Goal: Task Accomplishment & Management: Use online tool/utility

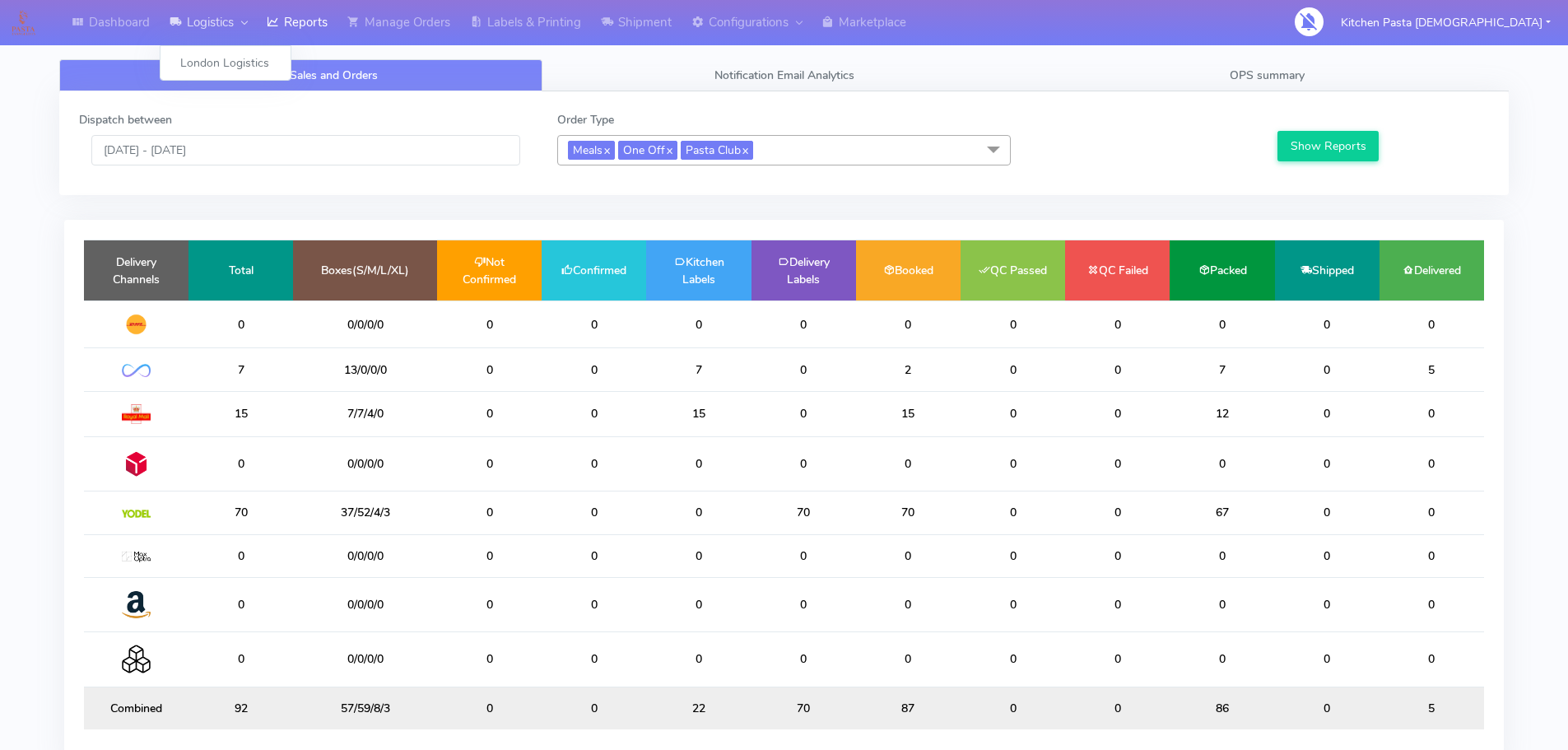
click at [256, 10] on link "Logistics" at bounding box center [208, 22] width 97 height 46
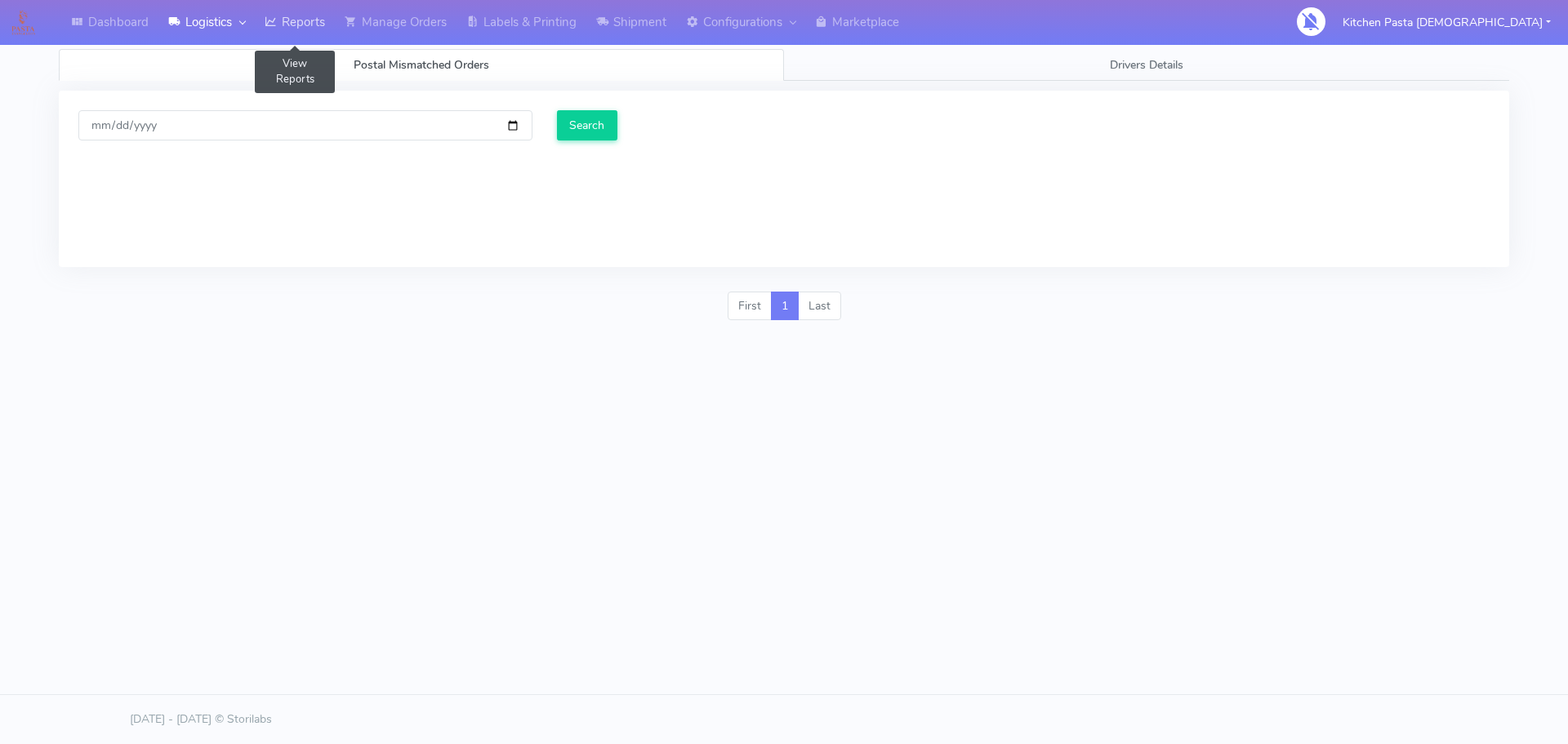
click at [316, 19] on link "Reports" at bounding box center [294, 22] width 80 height 45
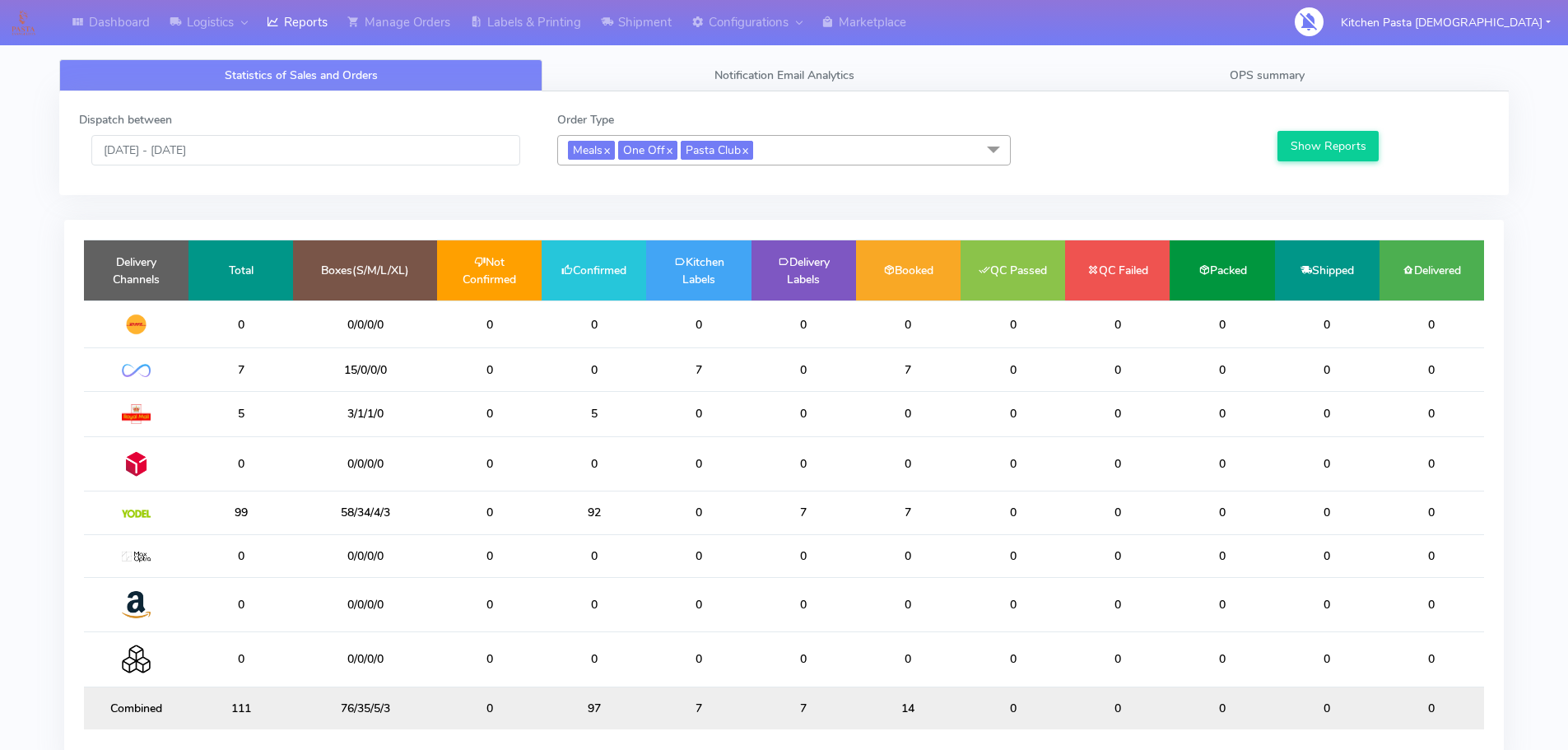
click at [1311, 59] on div "Statistics of Sales and Orders Notification Email Analytics OPS summary Dispatc…" at bounding box center [784, 422] width 1475 height 744
click at [1321, 80] on link "OPS summary" at bounding box center [1268, 76] width 483 height 32
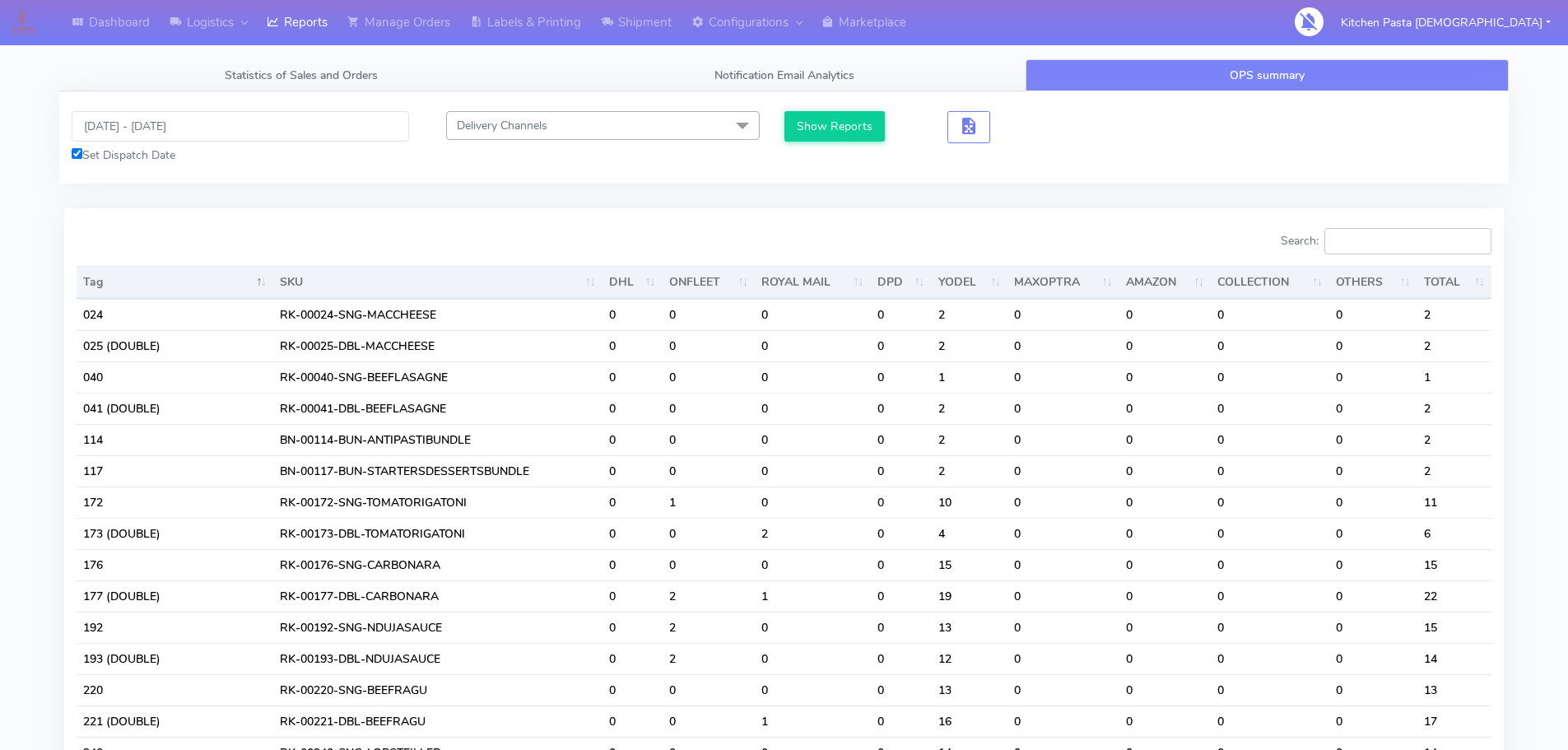
click at [1426, 245] on input "Search:" at bounding box center [1408, 241] width 167 height 26
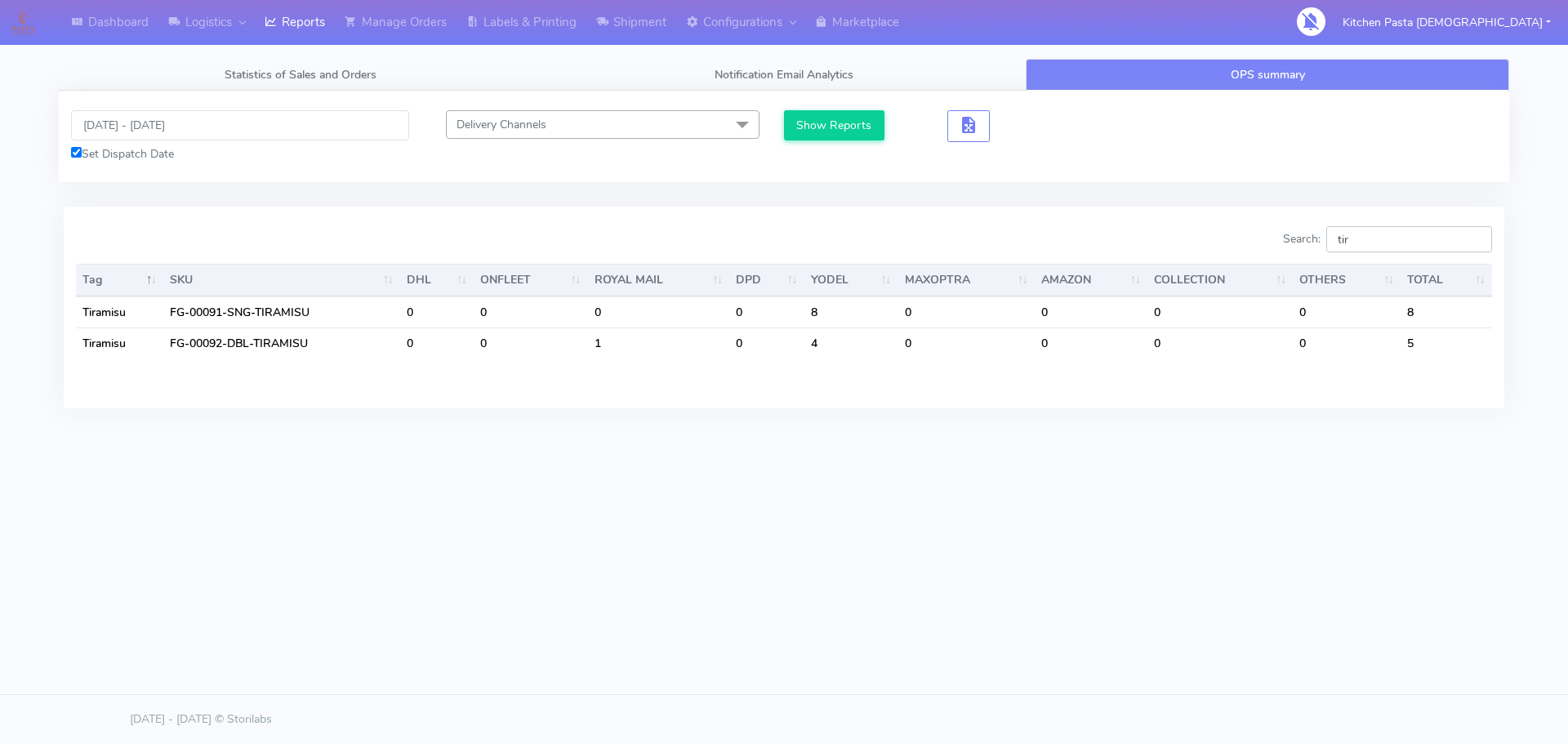
drag, startPoint x: 1374, startPoint y: 248, endPoint x: 1331, endPoint y: 248, distance: 43.0
click at [1331, 248] on label "Search: tir" at bounding box center [1388, 239] width 209 height 26
drag, startPoint x: 1386, startPoint y: 251, endPoint x: 1310, endPoint y: 265, distance: 77.3
click at [1310, 265] on div "Search: pro Tag SKU DHL ONFLEET ROYAL MAIL DPD YODEL MAXOPTRA AMAZON COLLECTION…" at bounding box center [784, 306] width 1416 height 162
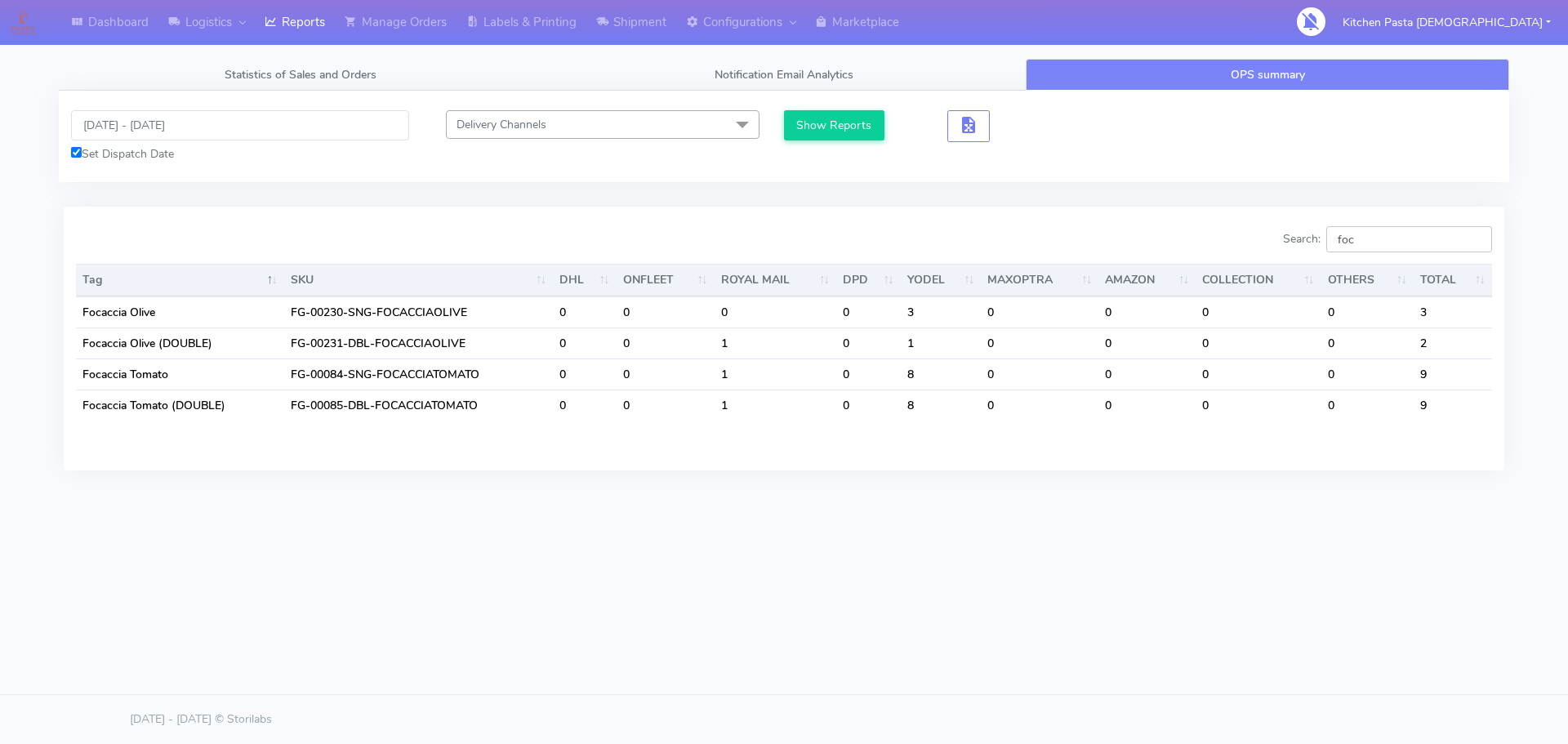
type input "foc"
drag, startPoint x: 1376, startPoint y: 240, endPoint x: 1193, endPoint y: 243, distance: 183.0
click at [1193, 243] on div "Search: foc" at bounding box center [1144, 242] width 696 height 32
click at [1393, 241] on input "foc" at bounding box center [1409, 239] width 166 height 26
drag, startPoint x: 1393, startPoint y: 241, endPoint x: 1266, endPoint y: 261, distance: 128.6
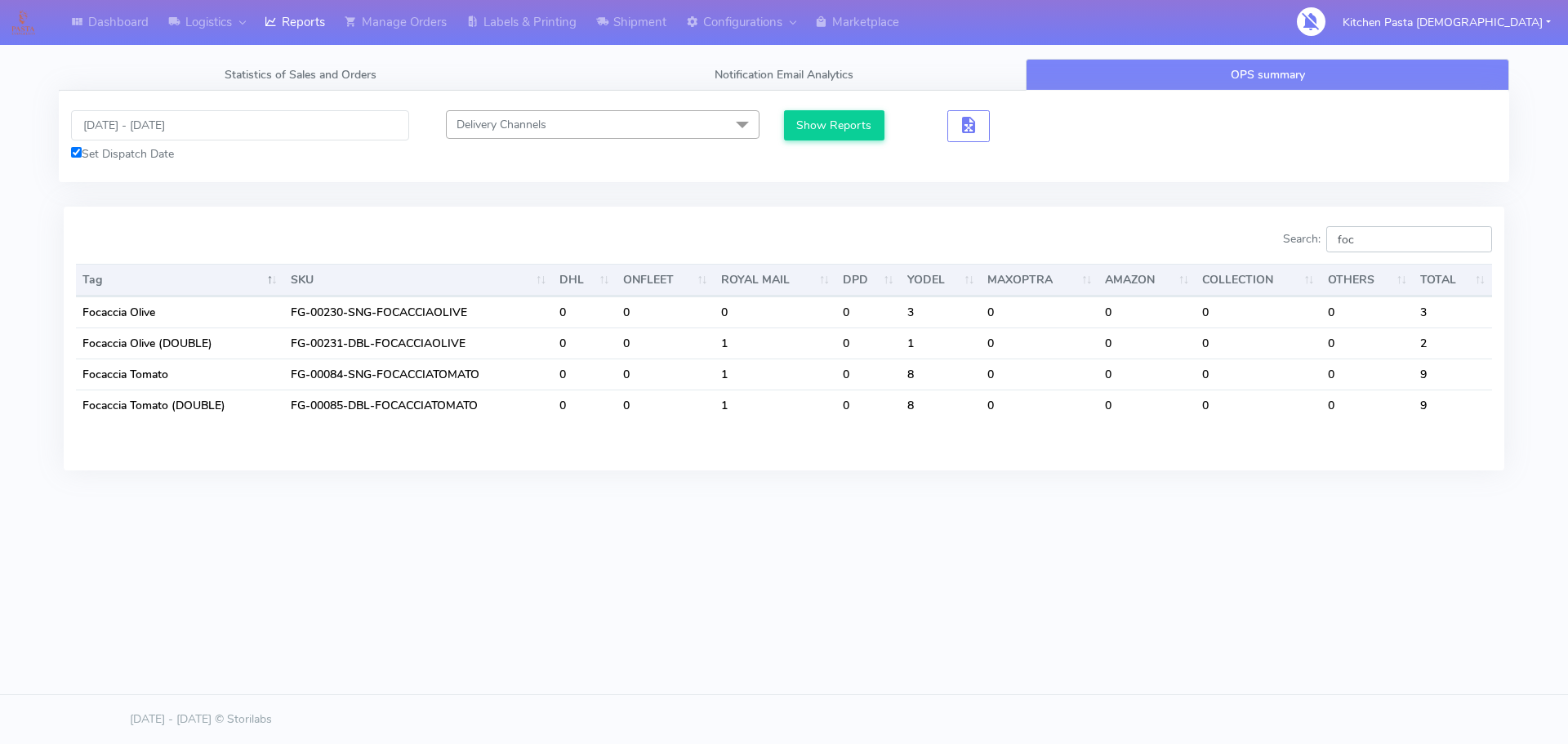
click at [1266, 261] on div "Search: foc Tag SKU DHL ONFLEET ROYAL MAIL DPD YODEL MAXOPTRA AMAZON COLLECTION…" at bounding box center [784, 338] width 1416 height 224
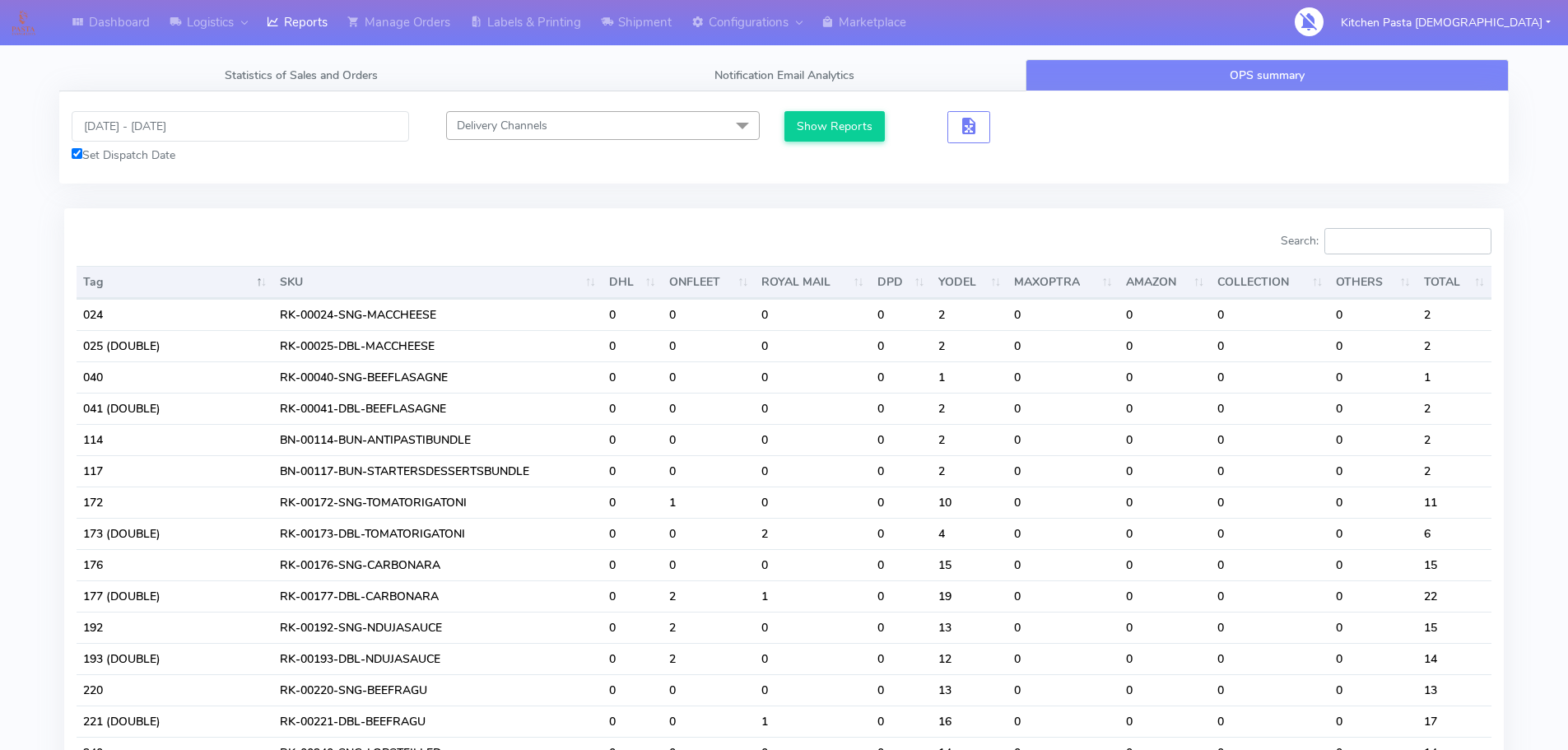
click at [1444, 249] on input "Search:" at bounding box center [1408, 241] width 167 height 26
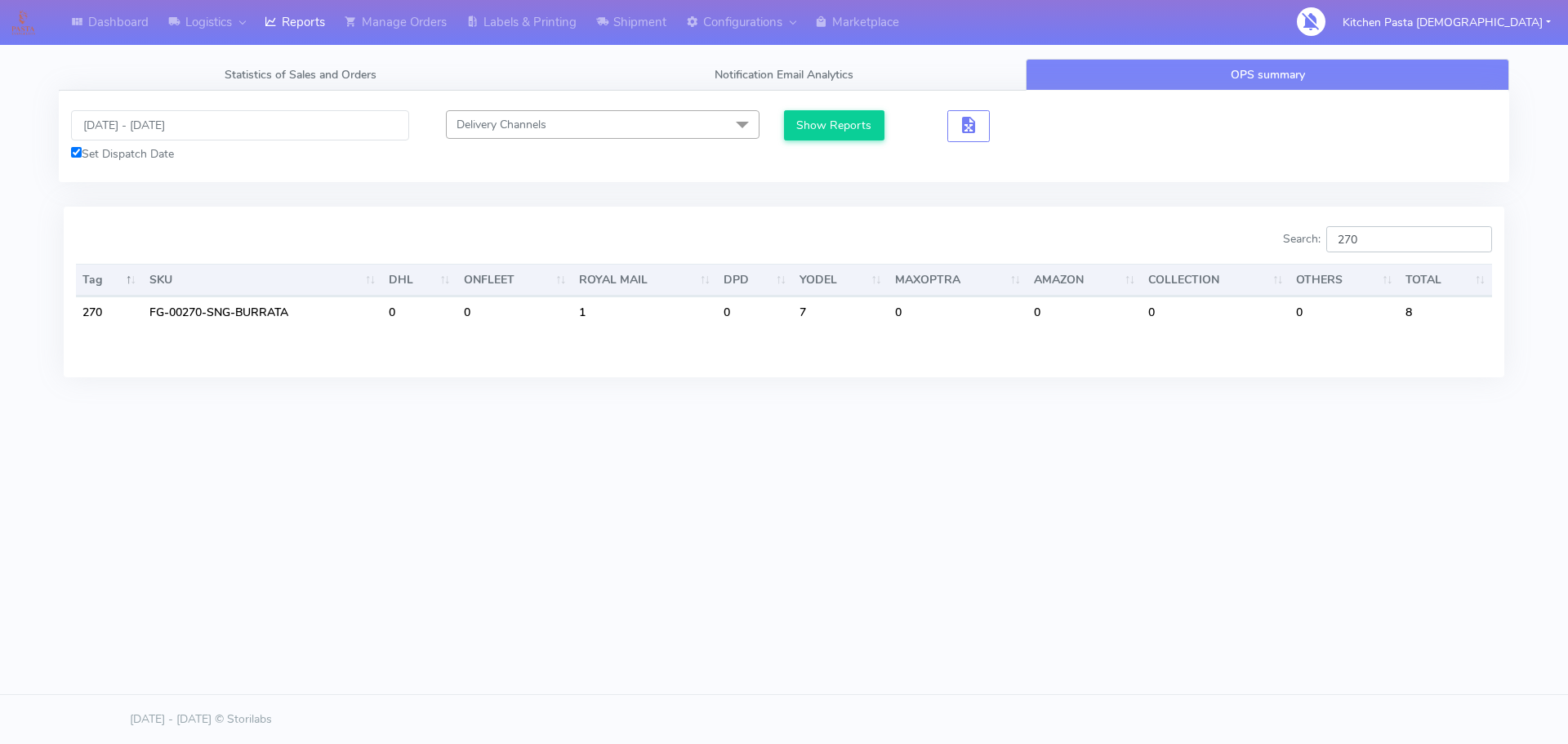
drag, startPoint x: 1412, startPoint y: 247, endPoint x: 1149, endPoint y: 267, distance: 263.8
click at [1149, 267] on div "Search: 270 Tag SKU DHL ONFLEET ROYAL MAIL DPD YODEL MAXOPTRA AMAZON COLLECTION…" at bounding box center [784, 291] width 1416 height 130
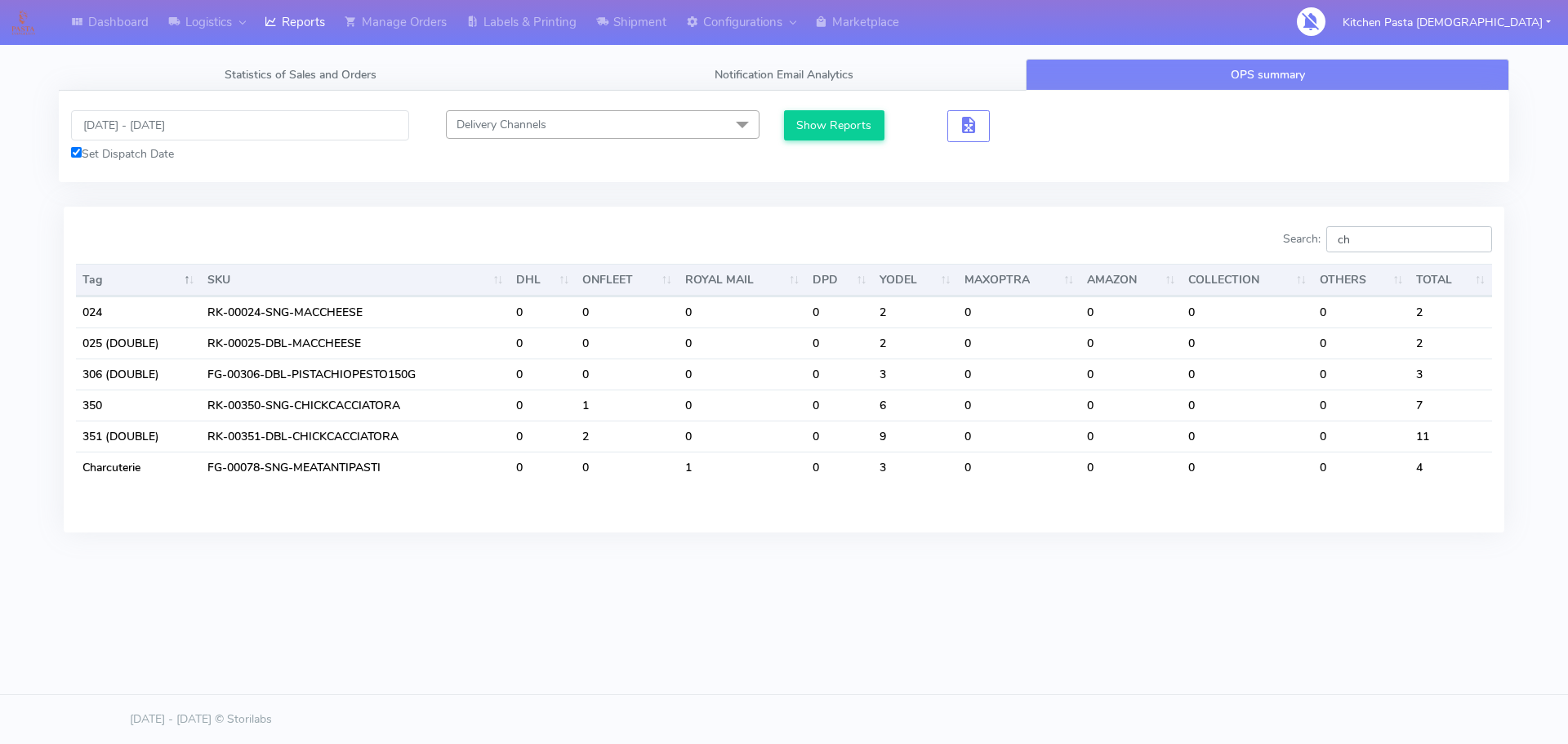
drag, startPoint x: 1309, startPoint y: 235, endPoint x: 1271, endPoint y: 238, distance: 38.1
click at [1284, 238] on div "Search: ch" at bounding box center [1144, 242] width 696 height 32
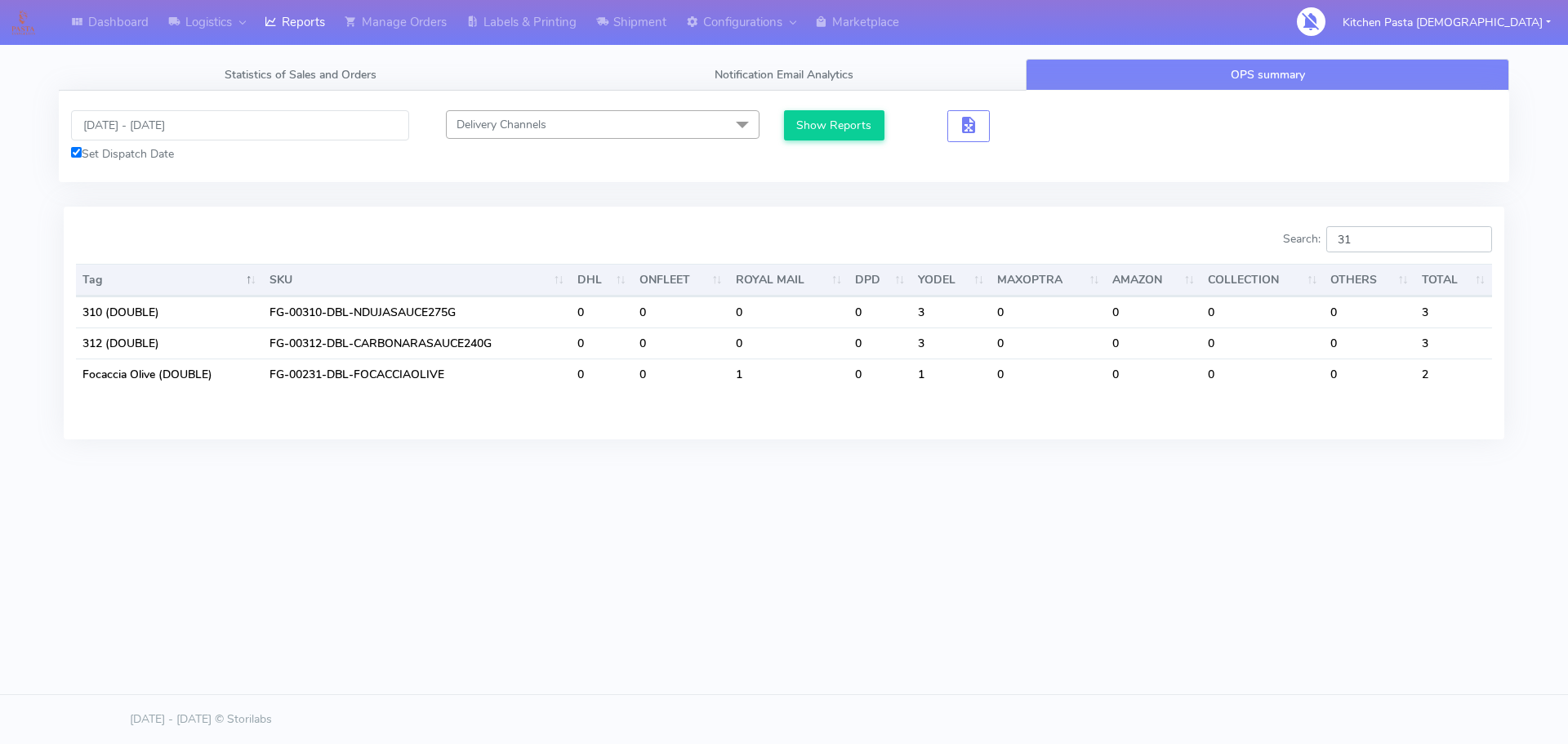
type input "312"
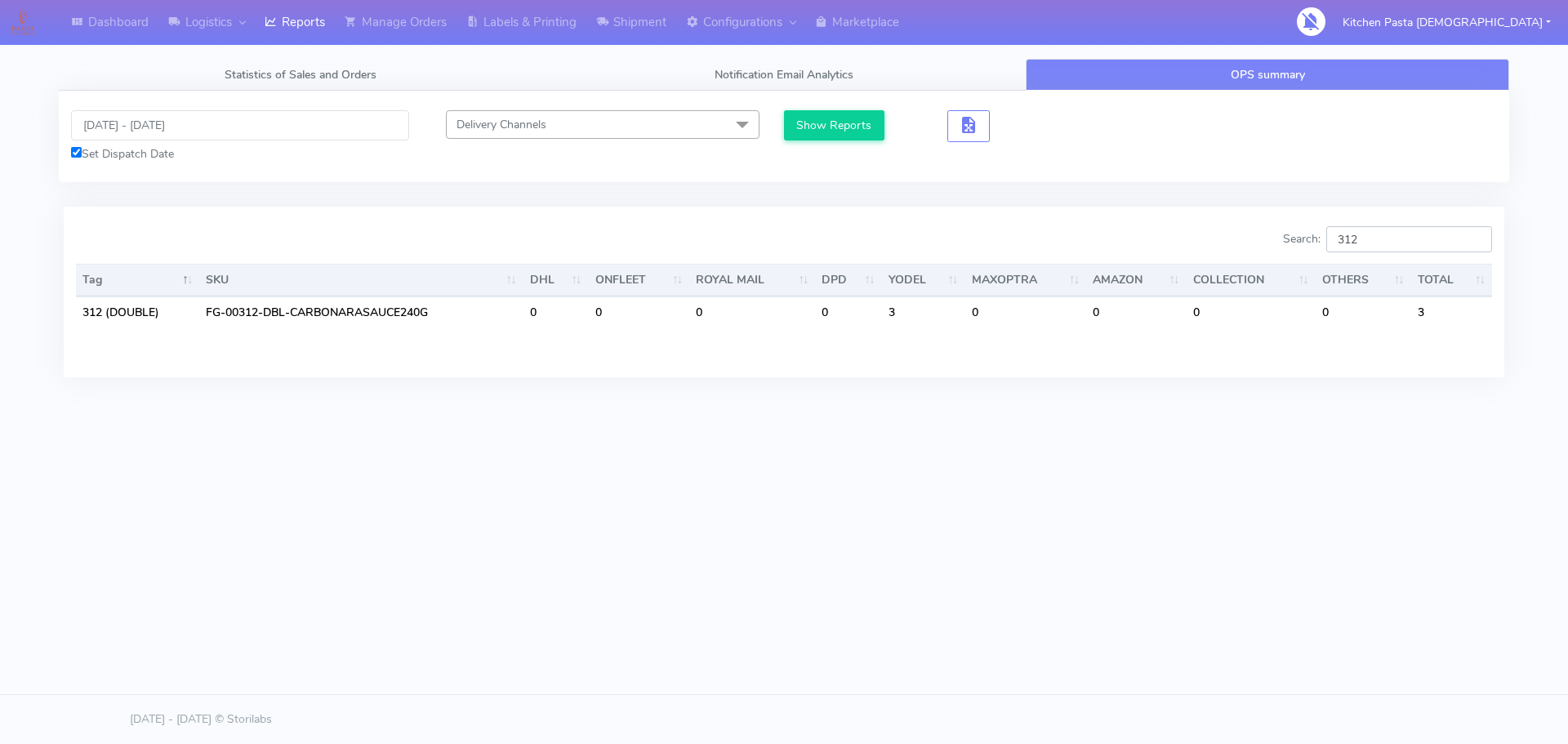
drag, startPoint x: 1385, startPoint y: 242, endPoint x: 1234, endPoint y: 250, distance: 151.2
click at [1234, 250] on div "Search: 312" at bounding box center [1144, 242] width 696 height 32
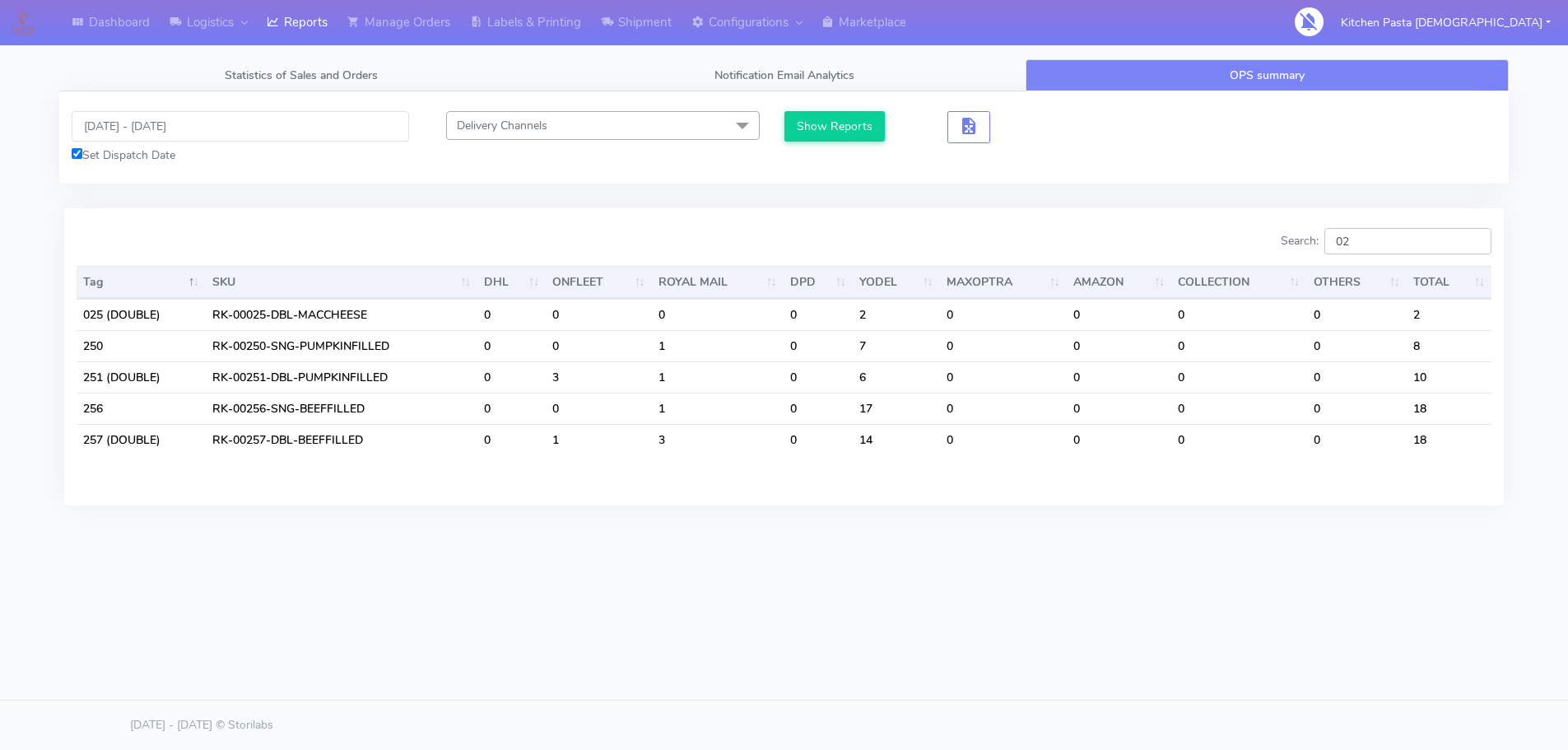
type input "0"
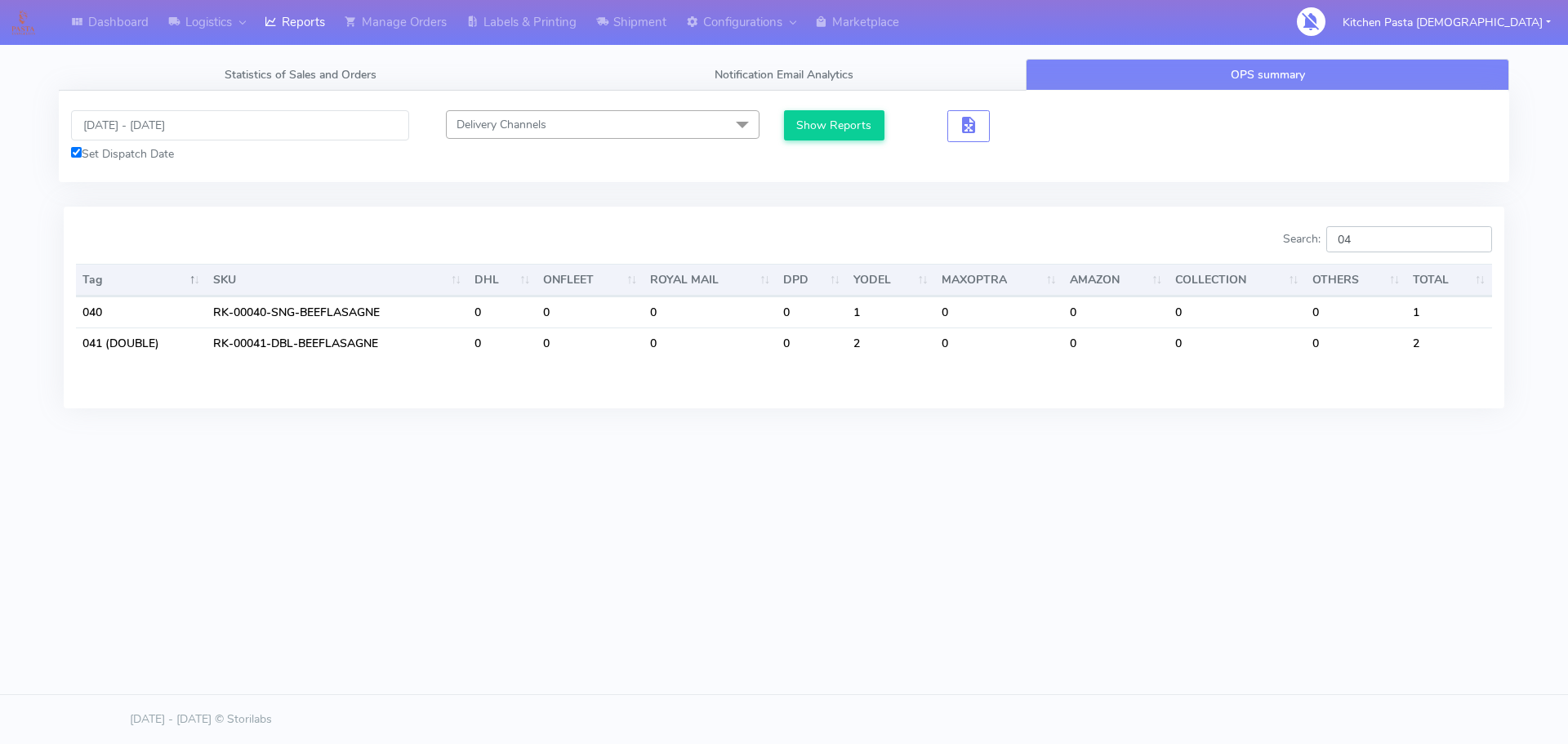
type input "0"
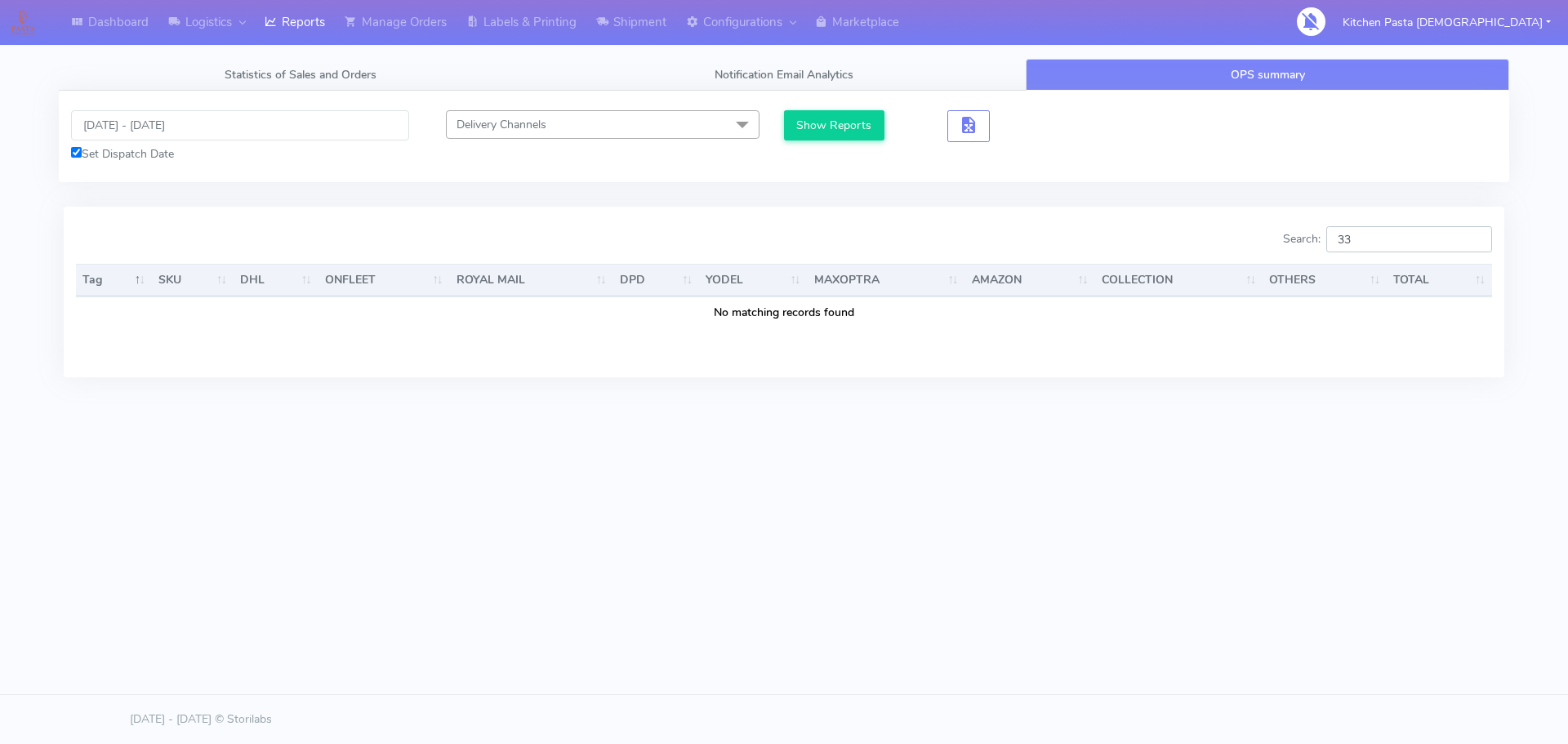
type input "3"
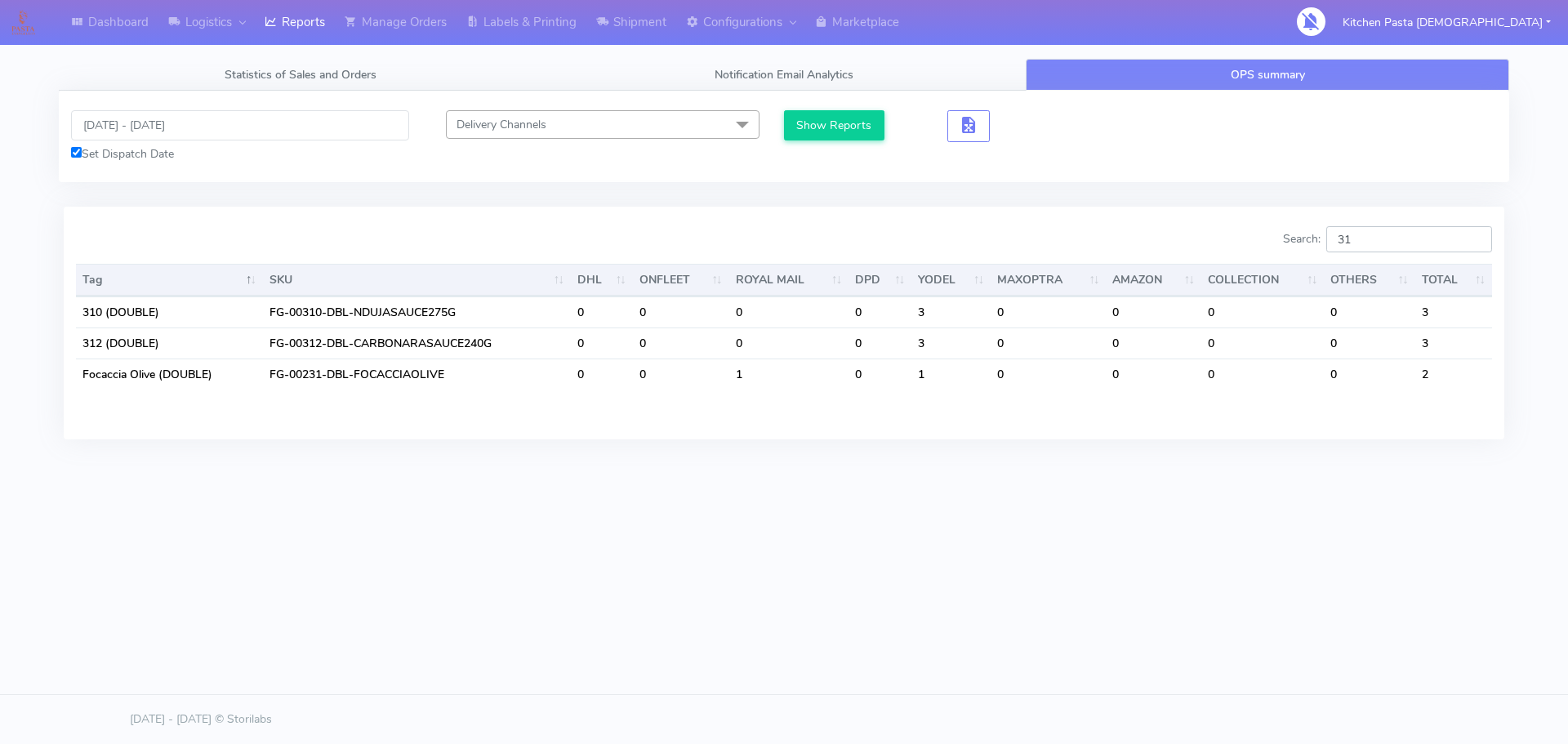
type input "3"
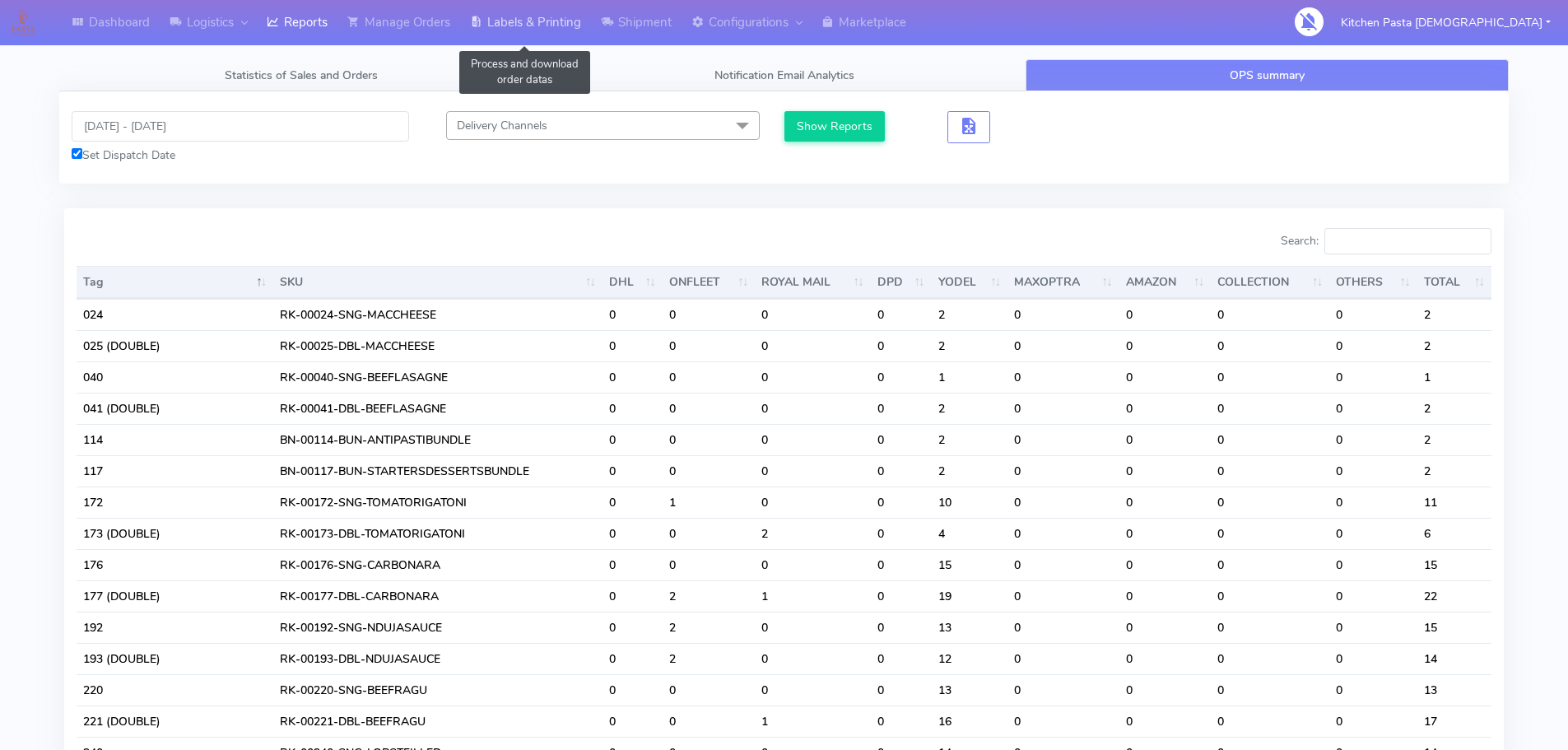
click at [565, 24] on link "Labels & Printing" at bounding box center [525, 22] width 131 height 46
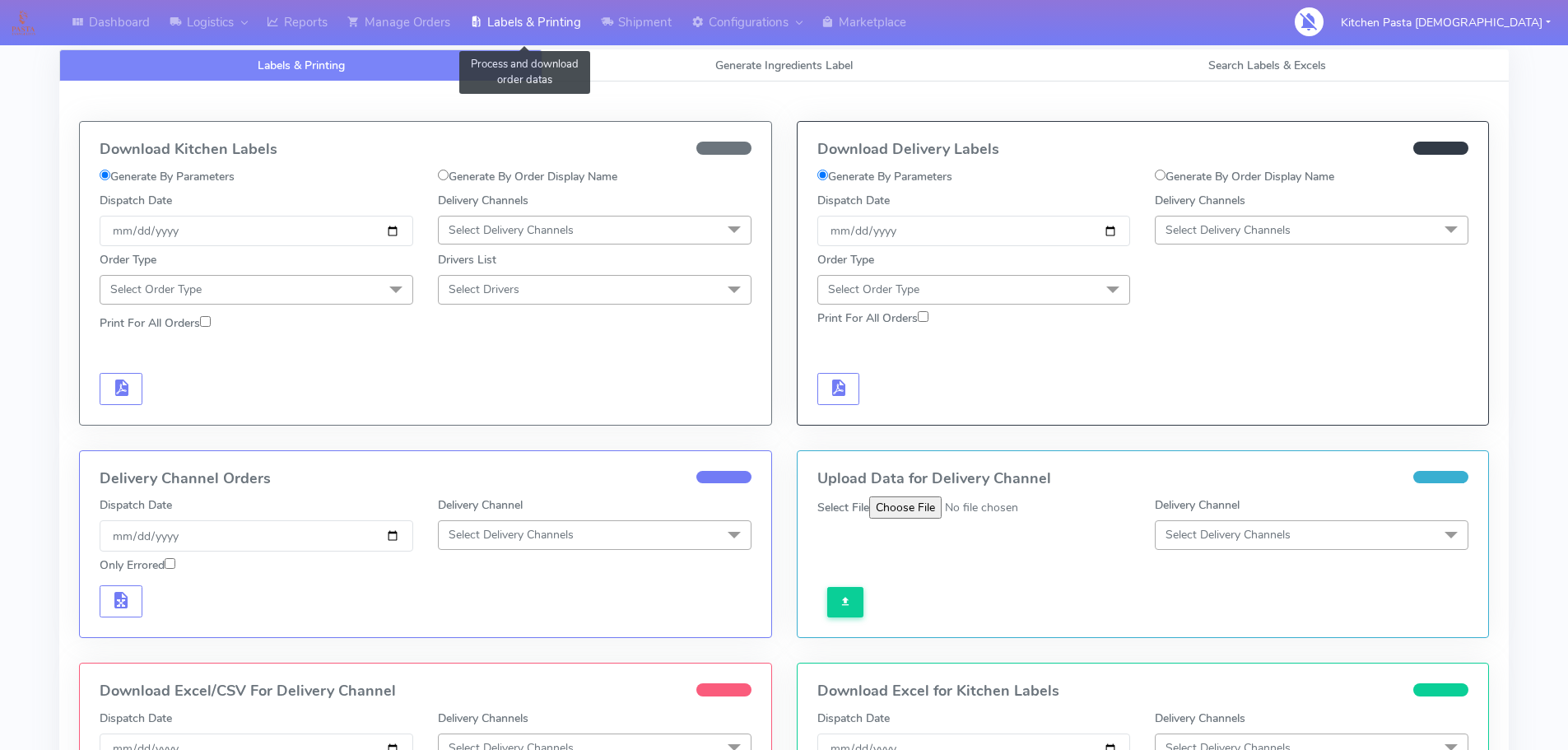
select select
click at [715, 74] on link "Generate Ingredients Label" at bounding box center [784, 65] width 483 height 32
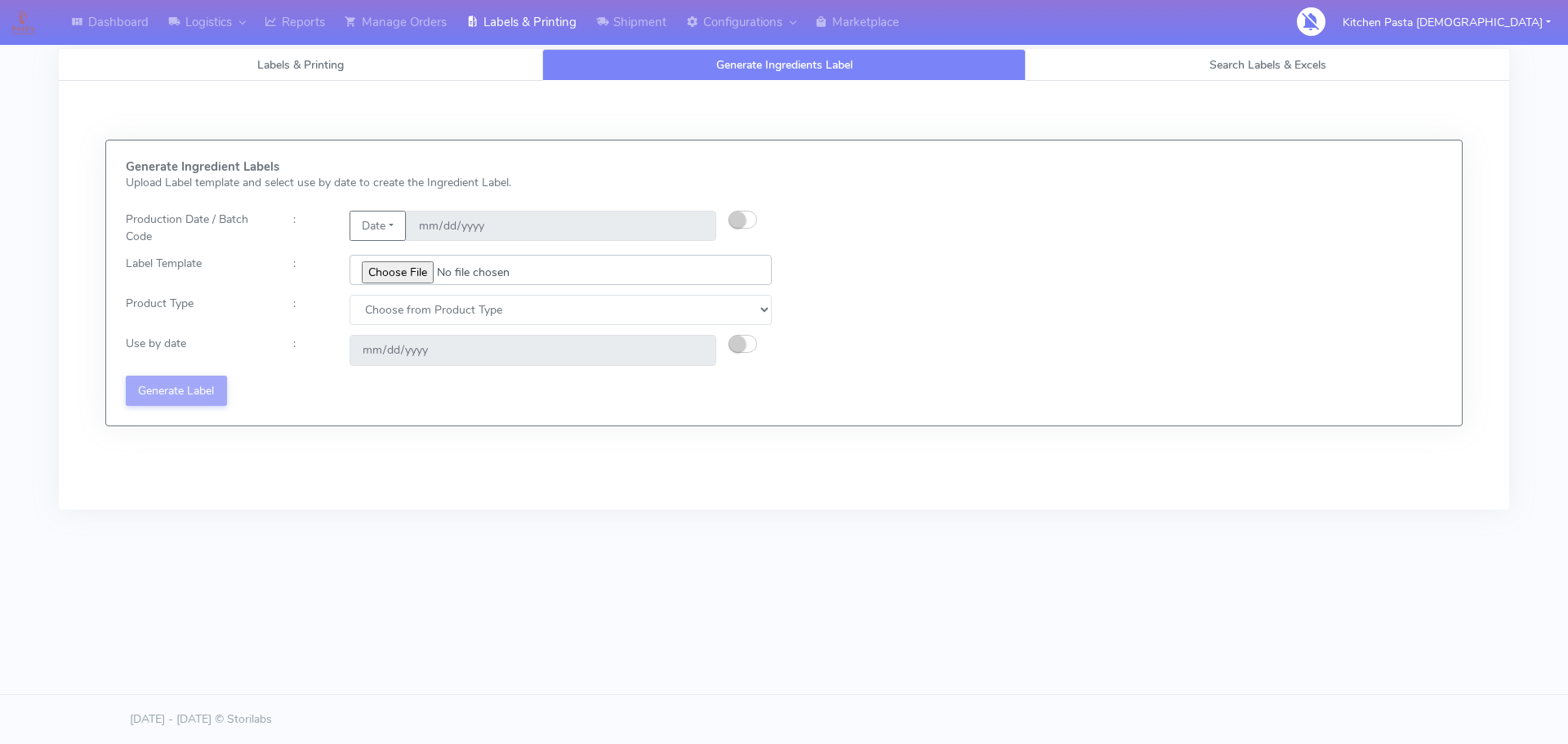
click at [384, 268] on input "file" at bounding box center [561, 269] width 422 height 31
type input "C:\fakepath\Classic Tiramisu V1.jpg"
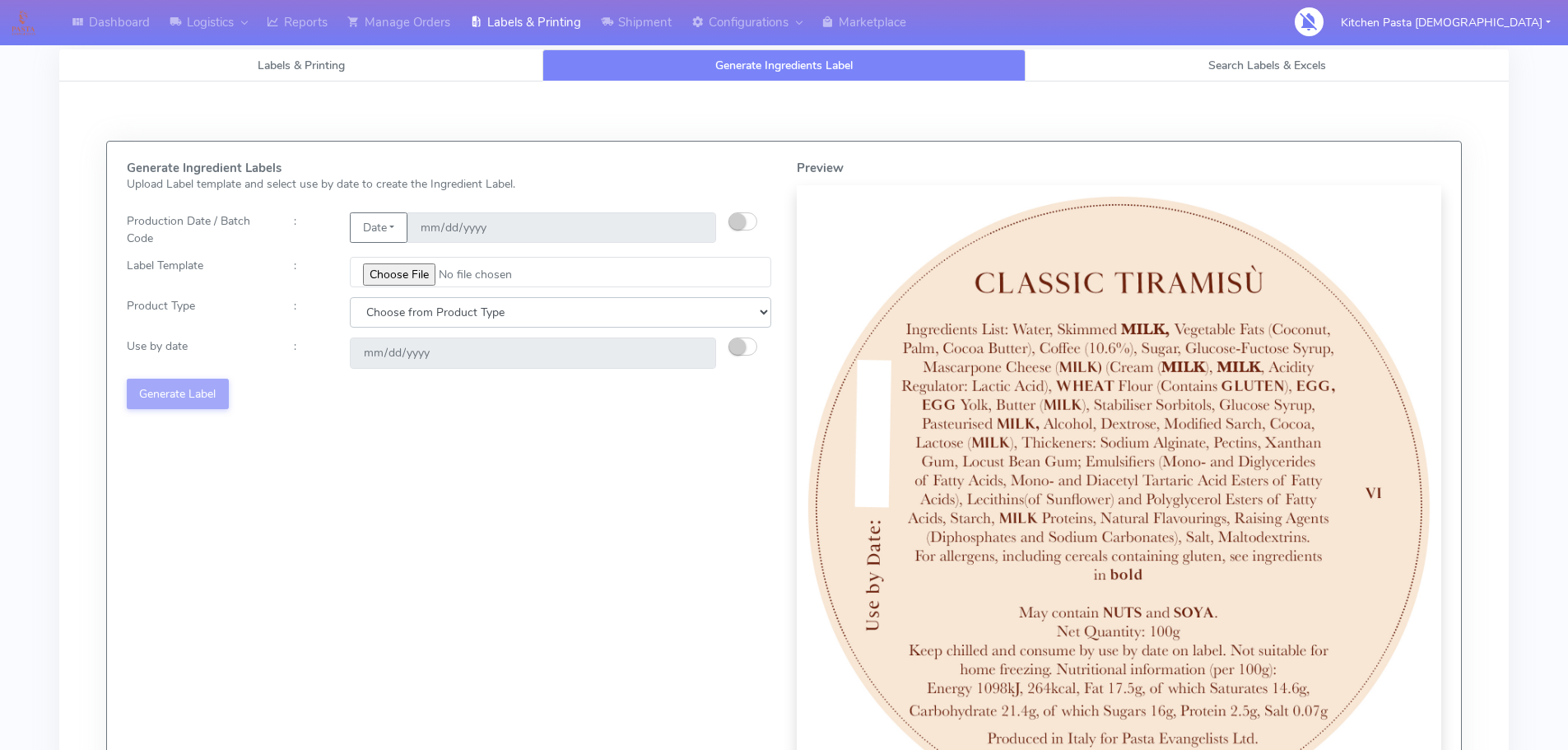
click at [615, 321] on select "Choose from Product Type ECOM ERETAIL CIRCULAR CIRC_DESERTS LASAGNE" at bounding box center [561, 312] width 422 height 31
click at [350, 298] on select "Choose from Product Type ECOM ERETAIL CIRCULAR CIRC_DESERTS LASAGNE" at bounding box center [561, 312] width 422 height 31
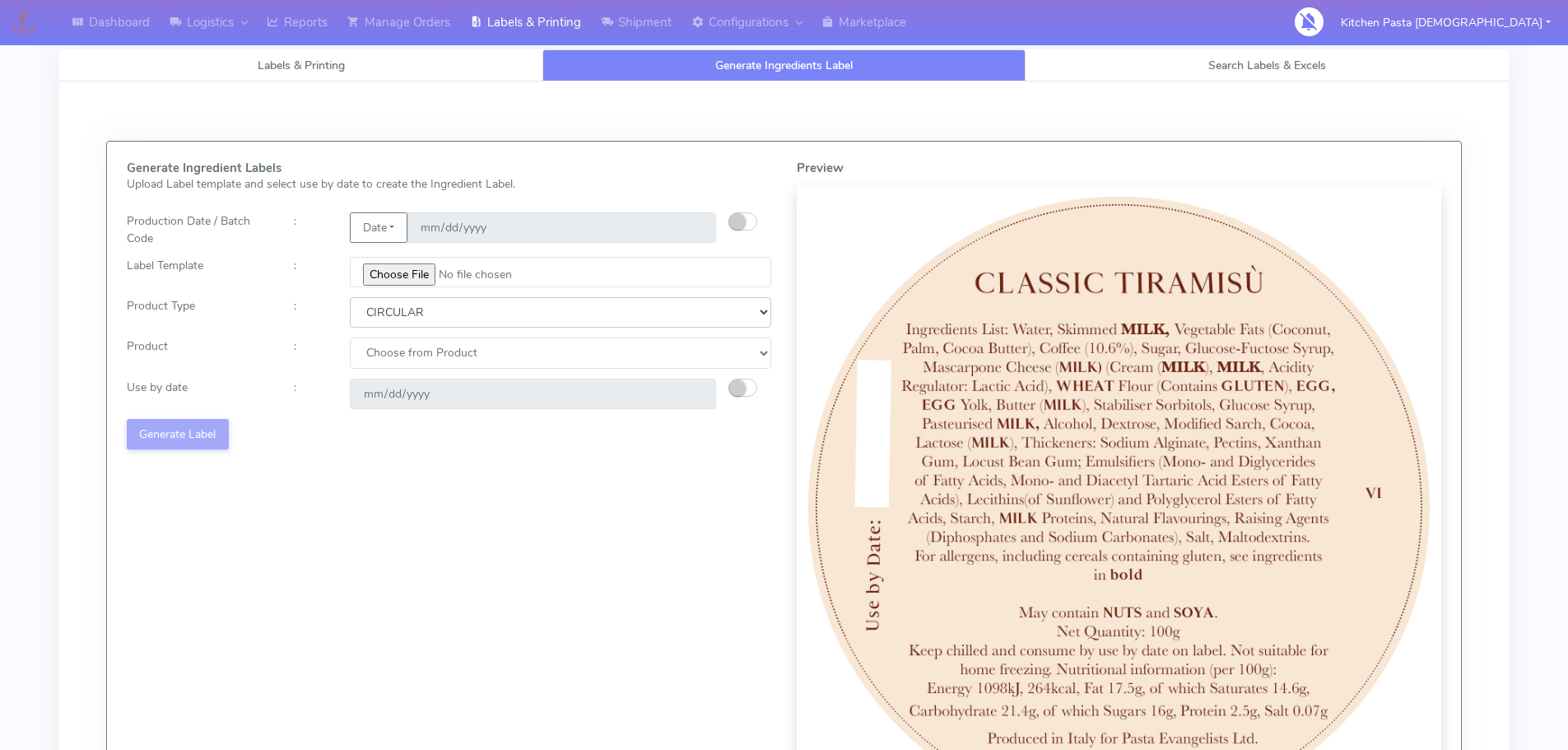
click at [568, 322] on select "Choose from Product Type ECOM ERETAIL CIRCULAR CIRC_DESERTS LASAGNE" at bounding box center [561, 312] width 422 height 31
select select "3"
click at [350, 298] on select "Choose from Product Type ECOM ERETAIL CIRCULAR CIRC_DESERTS LASAGNE" at bounding box center [561, 312] width 422 height 31
click at [545, 344] on select "Choose from Product CLASSIC_TIRAMISU CREMA_AMARENA PROFITEROLES" at bounding box center [561, 353] width 422 height 31
select select "0"
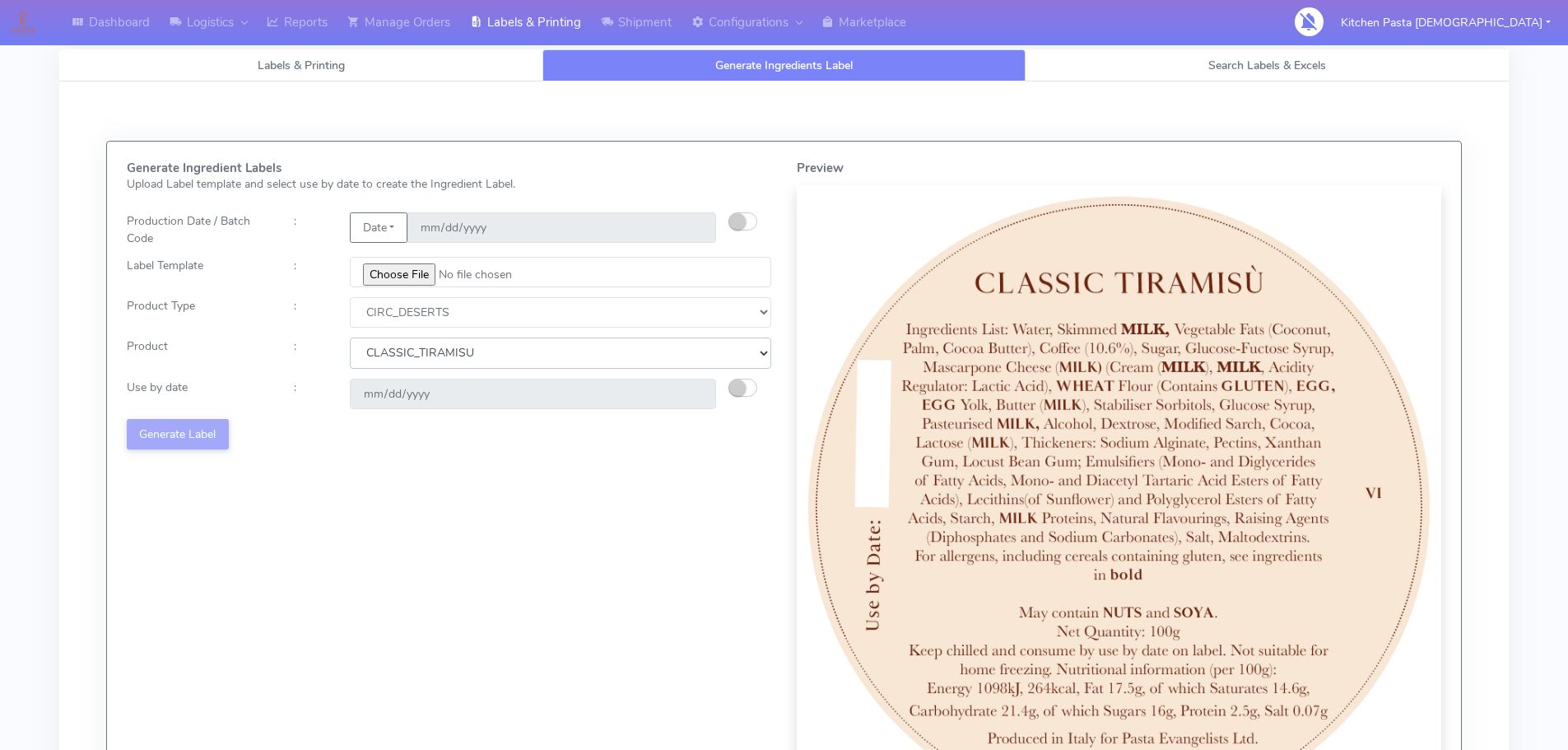
click at [350, 338] on select "Choose from Product CLASSIC_TIRAMISU CREMA_AMARENA PROFITEROLES" at bounding box center [561, 353] width 422 height 31
type input "[DATE]"
click at [200, 424] on button "Generate Label" at bounding box center [177, 434] width 102 height 31
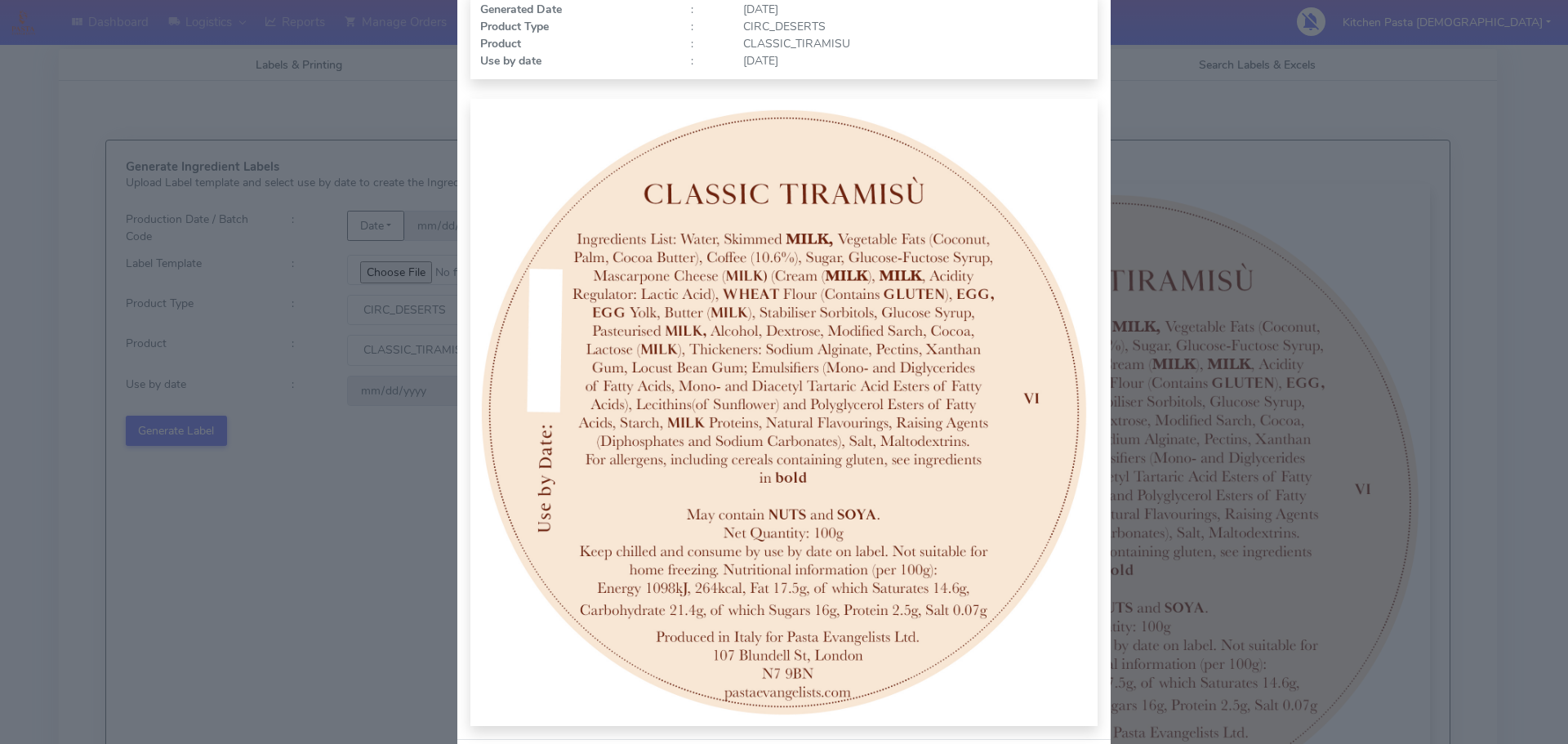
scroll to position [169, 0]
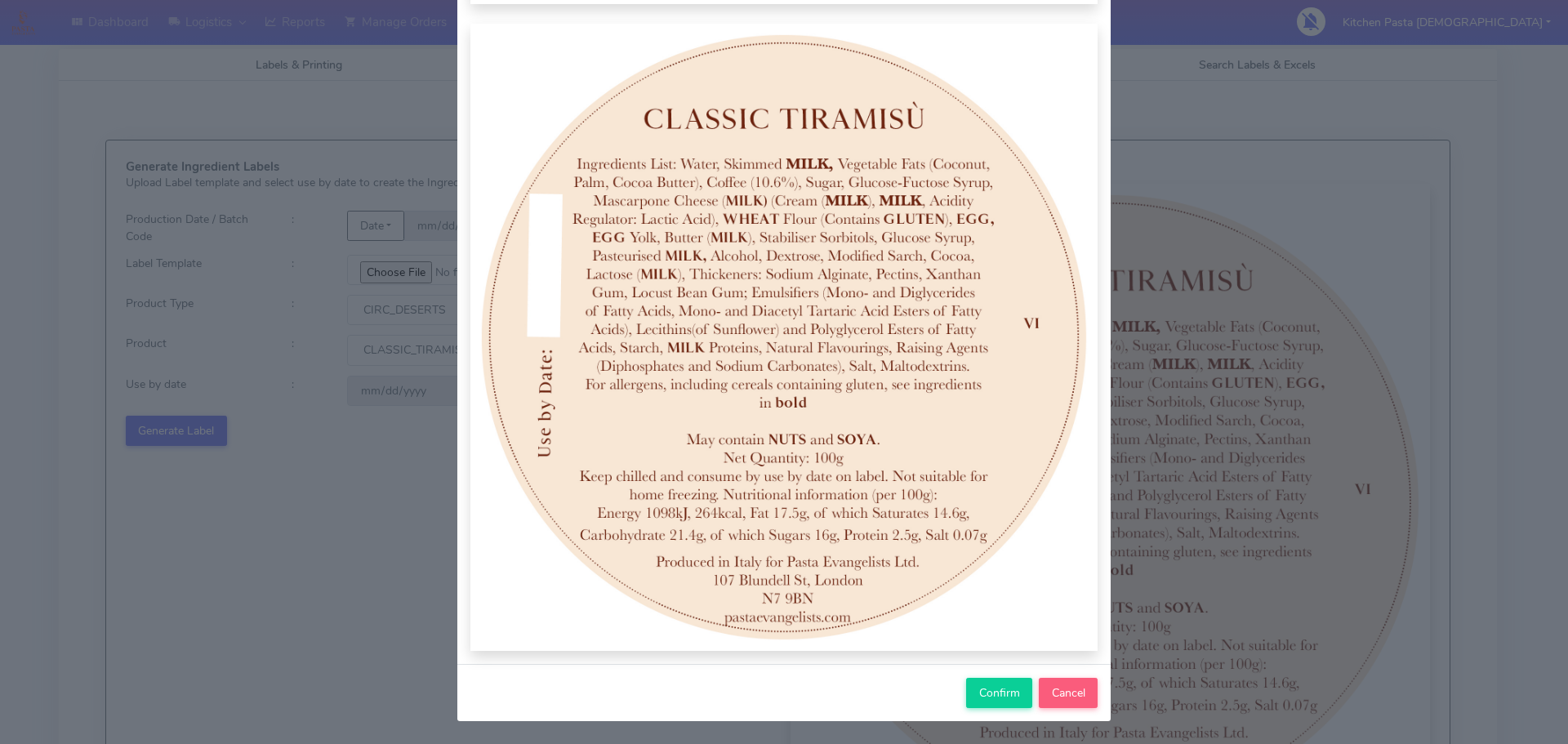
click at [979, 672] on div "Confirm Cancel" at bounding box center [784, 692] width 653 height 57
click at [984, 683] on button "Confirm" at bounding box center [999, 692] width 66 height 31
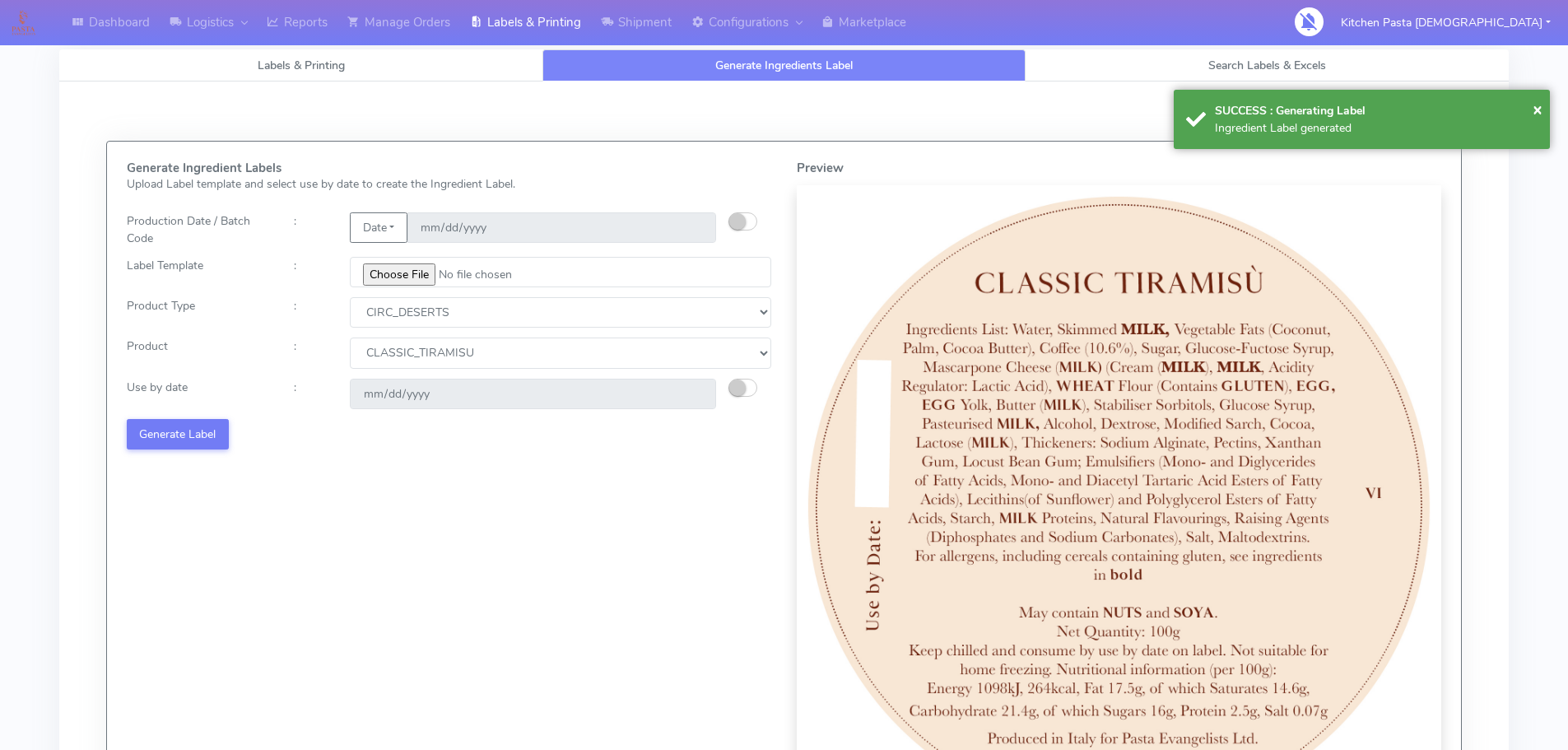
select select
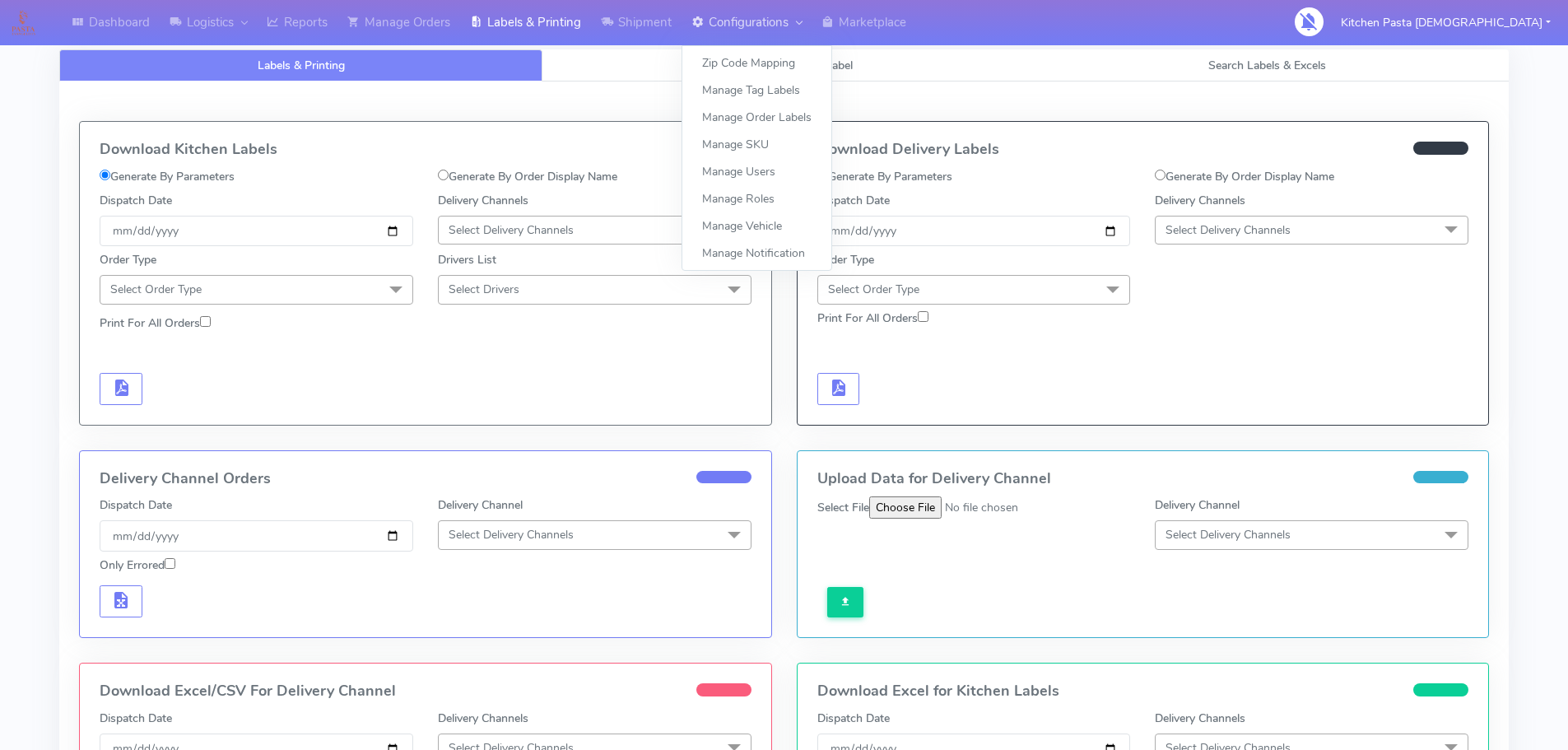
click at [753, 44] on link "Configurations" at bounding box center [746, 22] width 130 height 46
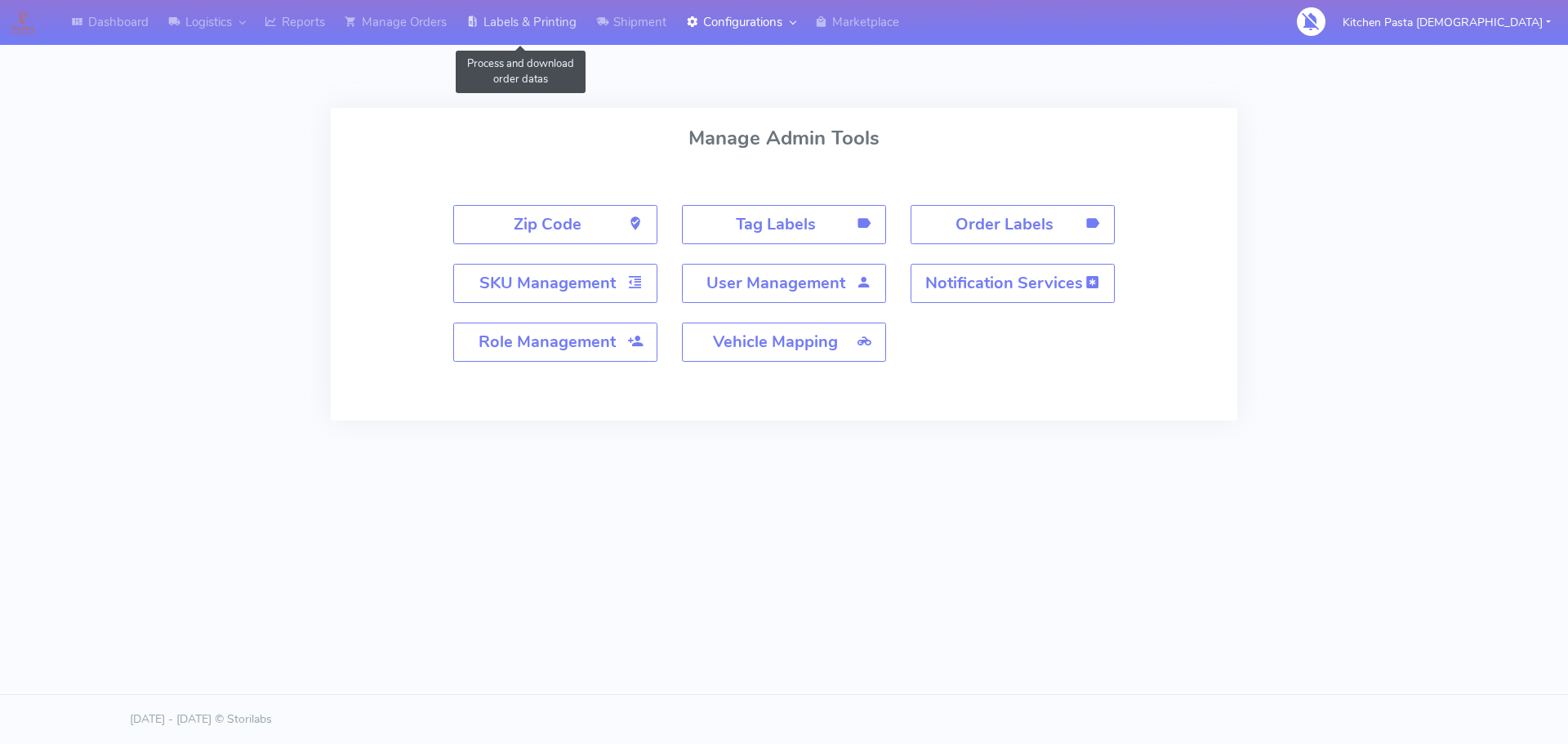
click at [493, 29] on link "Labels & Printing" at bounding box center [521, 22] width 130 height 45
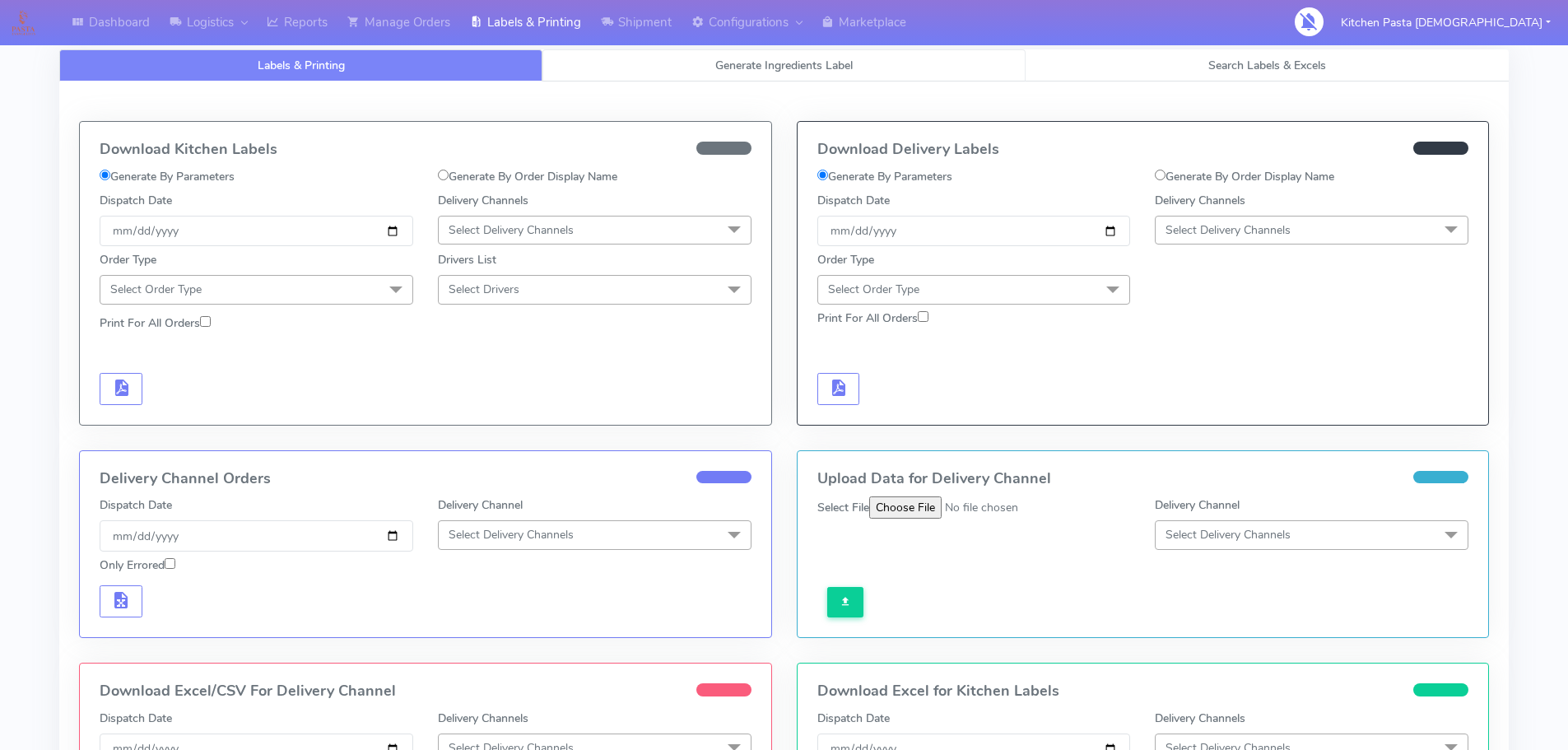
click at [791, 76] on link "Generate Ingredients Label" at bounding box center [784, 65] width 483 height 32
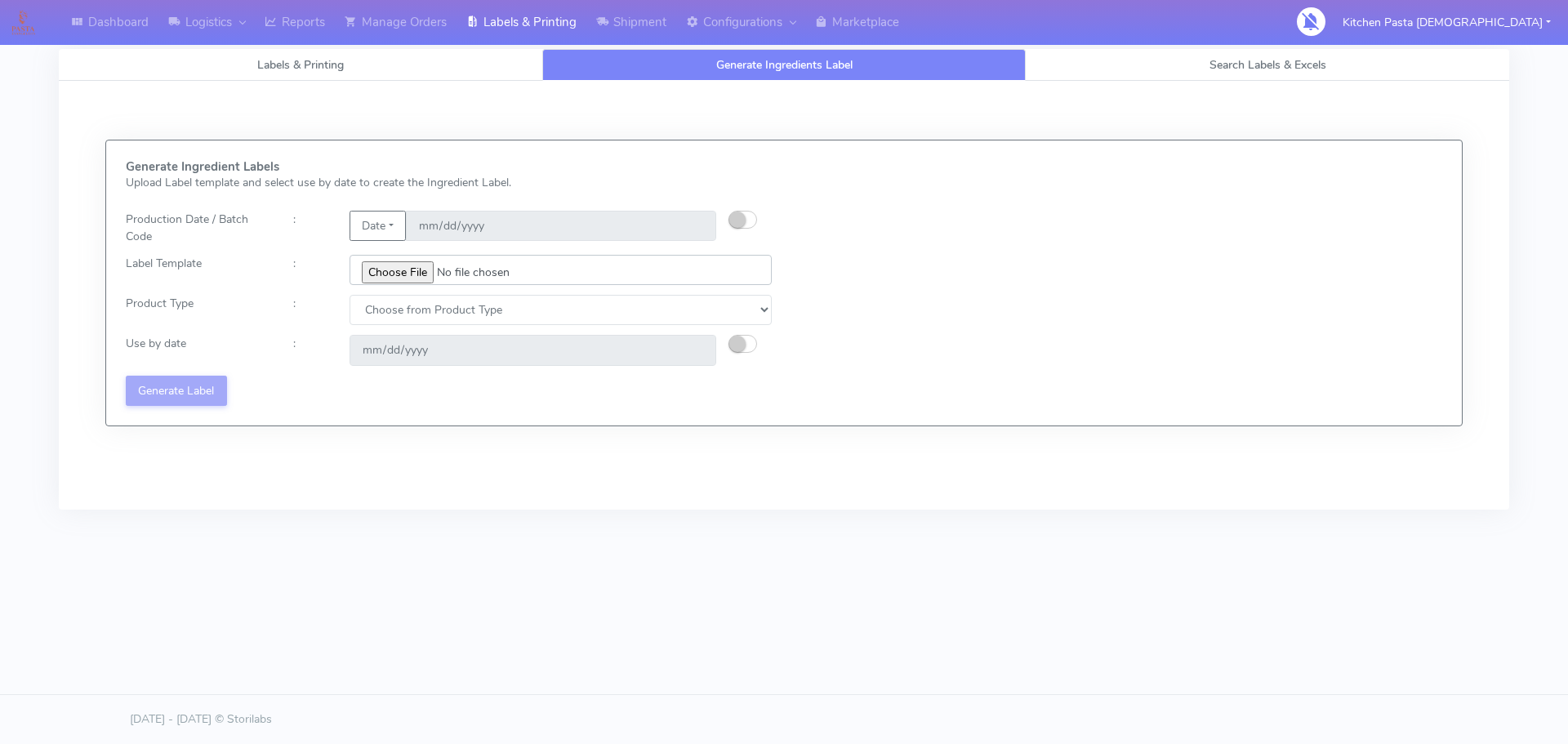
click at [418, 266] on input "file" at bounding box center [561, 269] width 422 height 31
type input "C:\fakepath\Profiteroles V1.jpg"
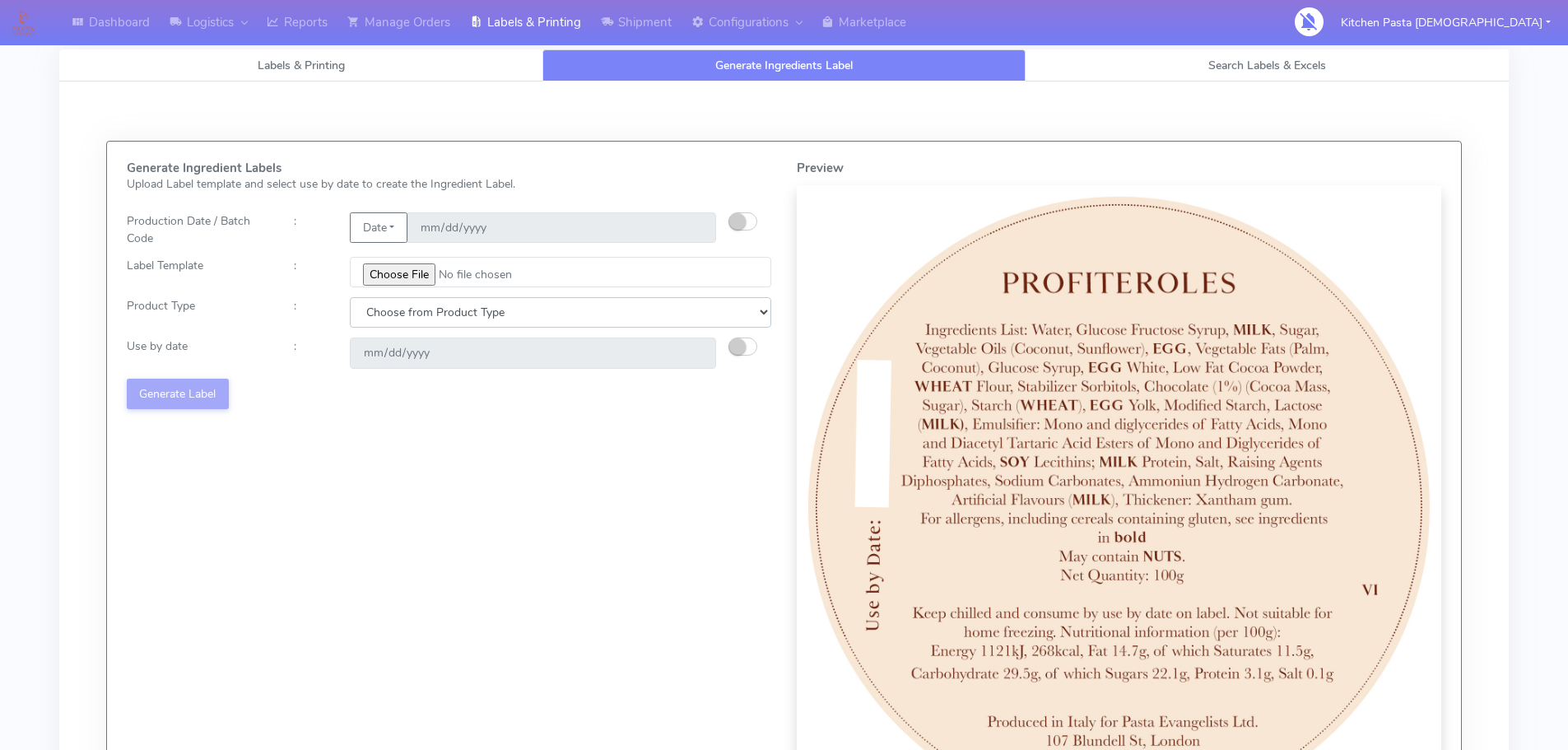
click at [599, 308] on select "Choose from Product Type ECOM ERETAIL CIRCULAR CIRC_DESERTS LASAGNE" at bounding box center [561, 312] width 422 height 31
select select "3"
click at [350, 298] on select "Choose from Product Type ECOM ERETAIL CIRCULAR CIRC_DESERTS LASAGNE" at bounding box center [561, 312] width 422 height 31
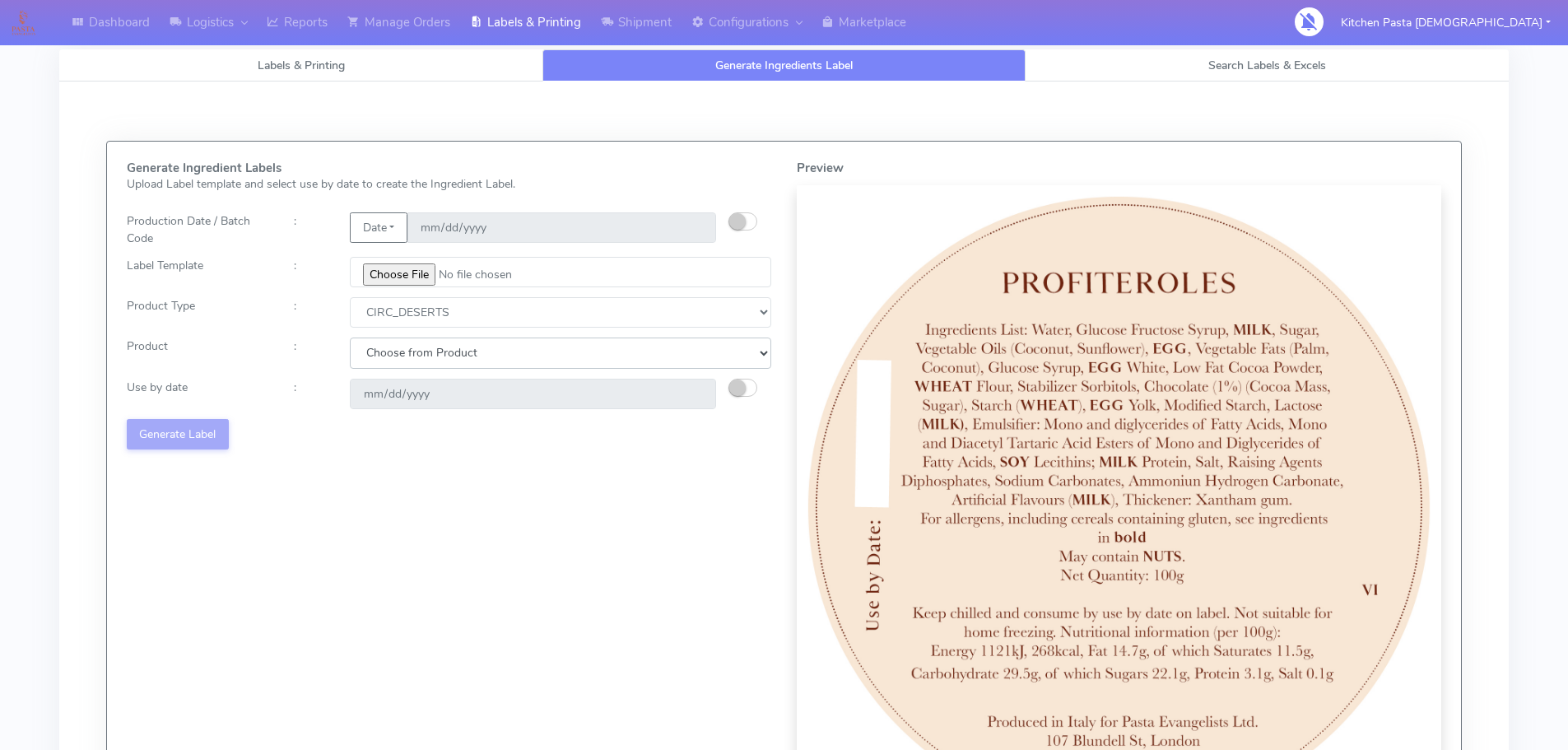
click at [529, 354] on select "Choose from Product CLASSIC_TIRAMISU CREMA_AMARENA PROFITEROLES" at bounding box center [561, 353] width 422 height 31
click at [459, 438] on div "Generate Ingredient Labels Upload Label template and select use by date to crea…" at bounding box center [450, 495] width 670 height 669
click at [465, 339] on select "Choose from Product CLASSIC_TIRAMISU CREMA_AMARENA PROFITEROLES" at bounding box center [561, 353] width 422 height 31
select select "2"
click at [350, 338] on select "Choose from Product CLASSIC_TIRAMISU CREMA_AMARENA PROFITEROLES" at bounding box center [561, 353] width 422 height 31
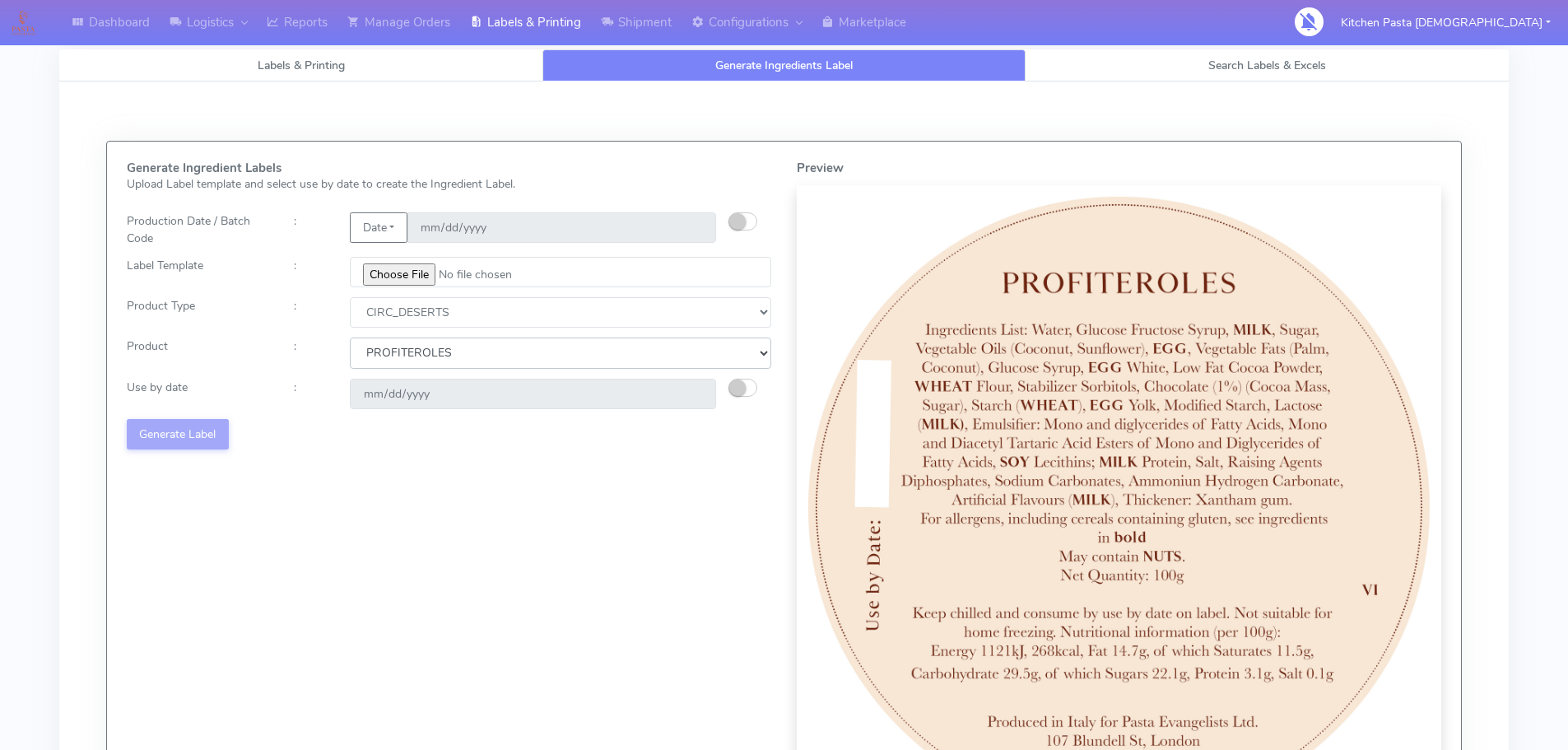
type input "[DATE]"
click at [176, 437] on button "Generate Label" at bounding box center [177, 434] width 102 height 31
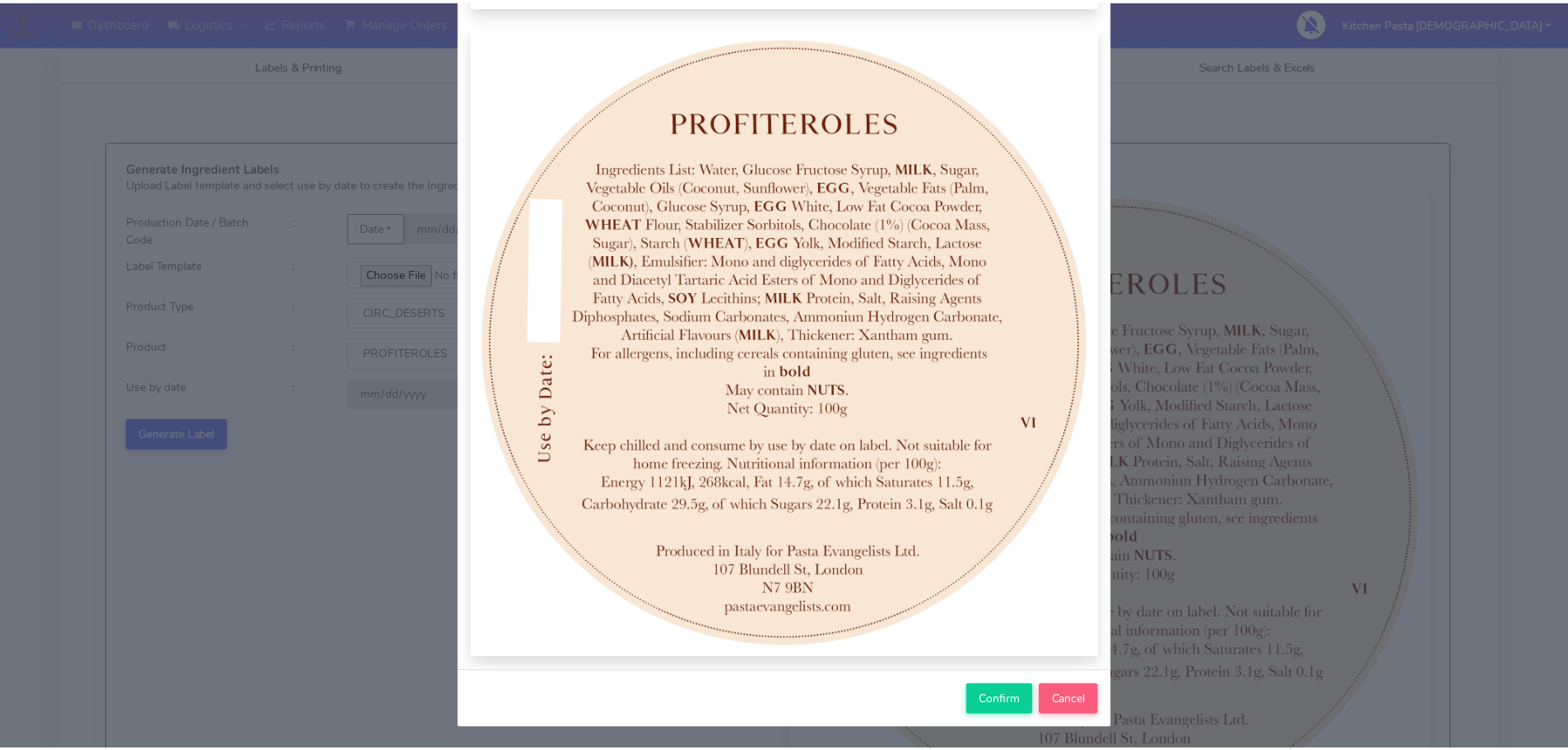
scroll to position [171, 0]
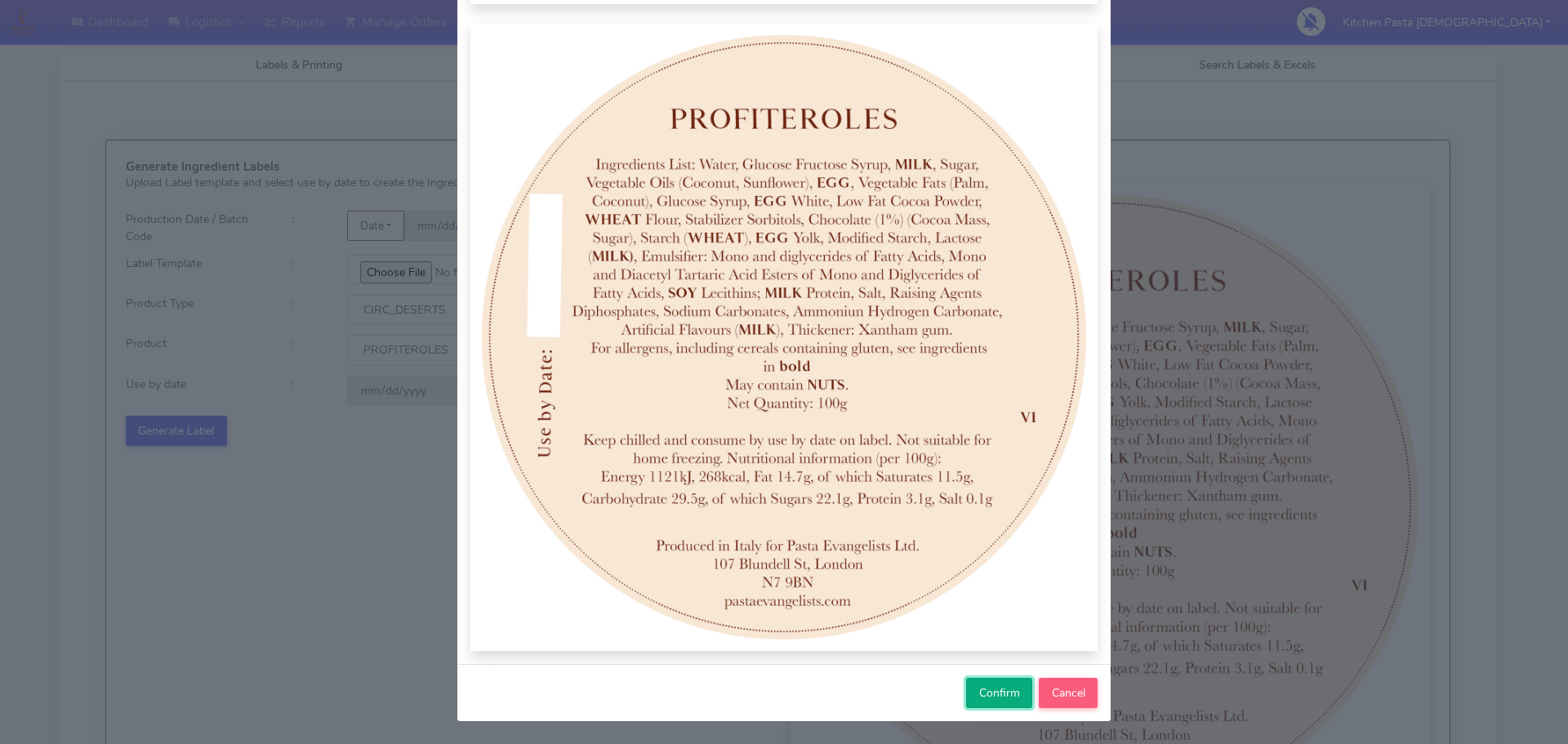
click at [992, 682] on button "Confirm" at bounding box center [999, 692] width 66 height 31
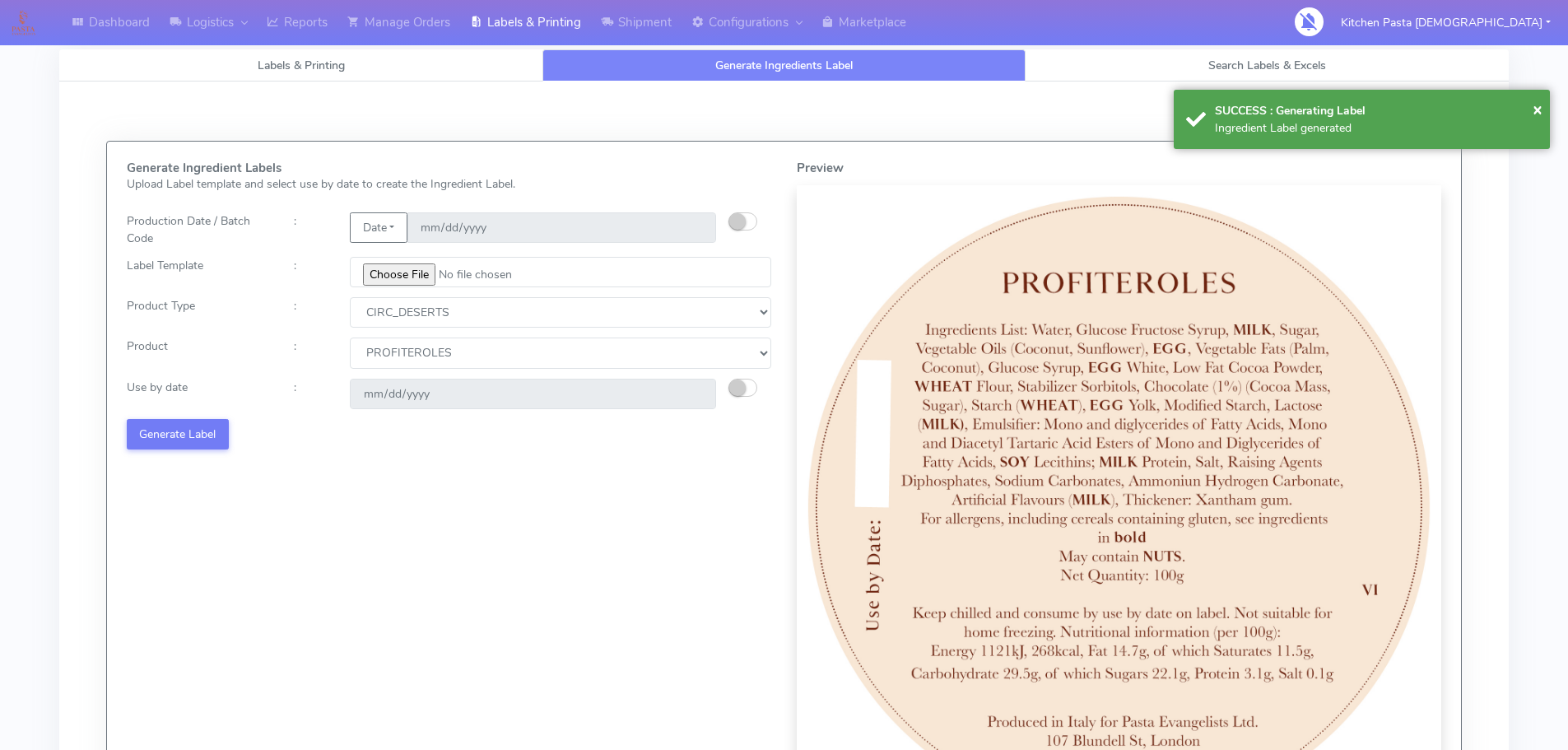
select select
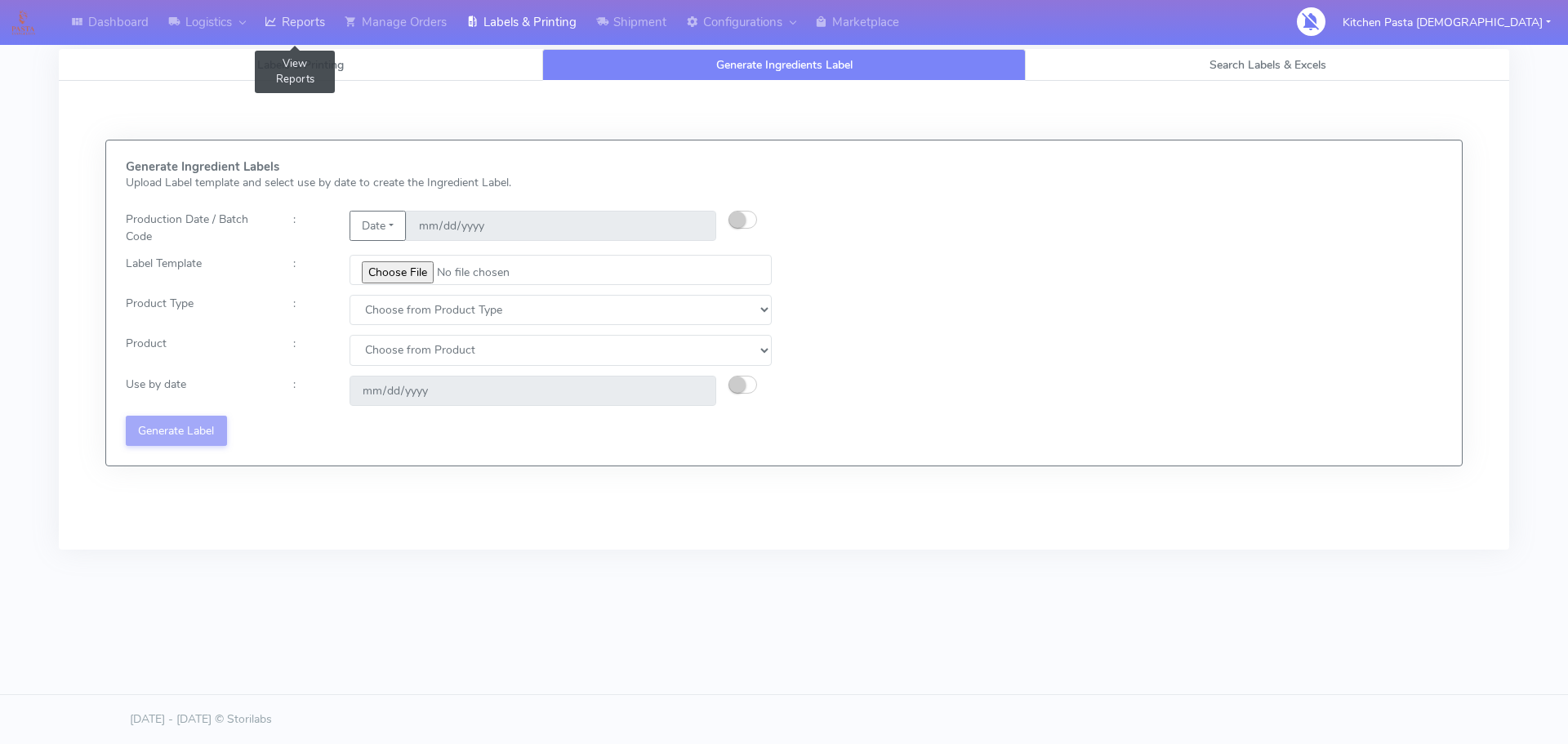
click at [294, 31] on link "Reports" at bounding box center [294, 22] width 80 height 45
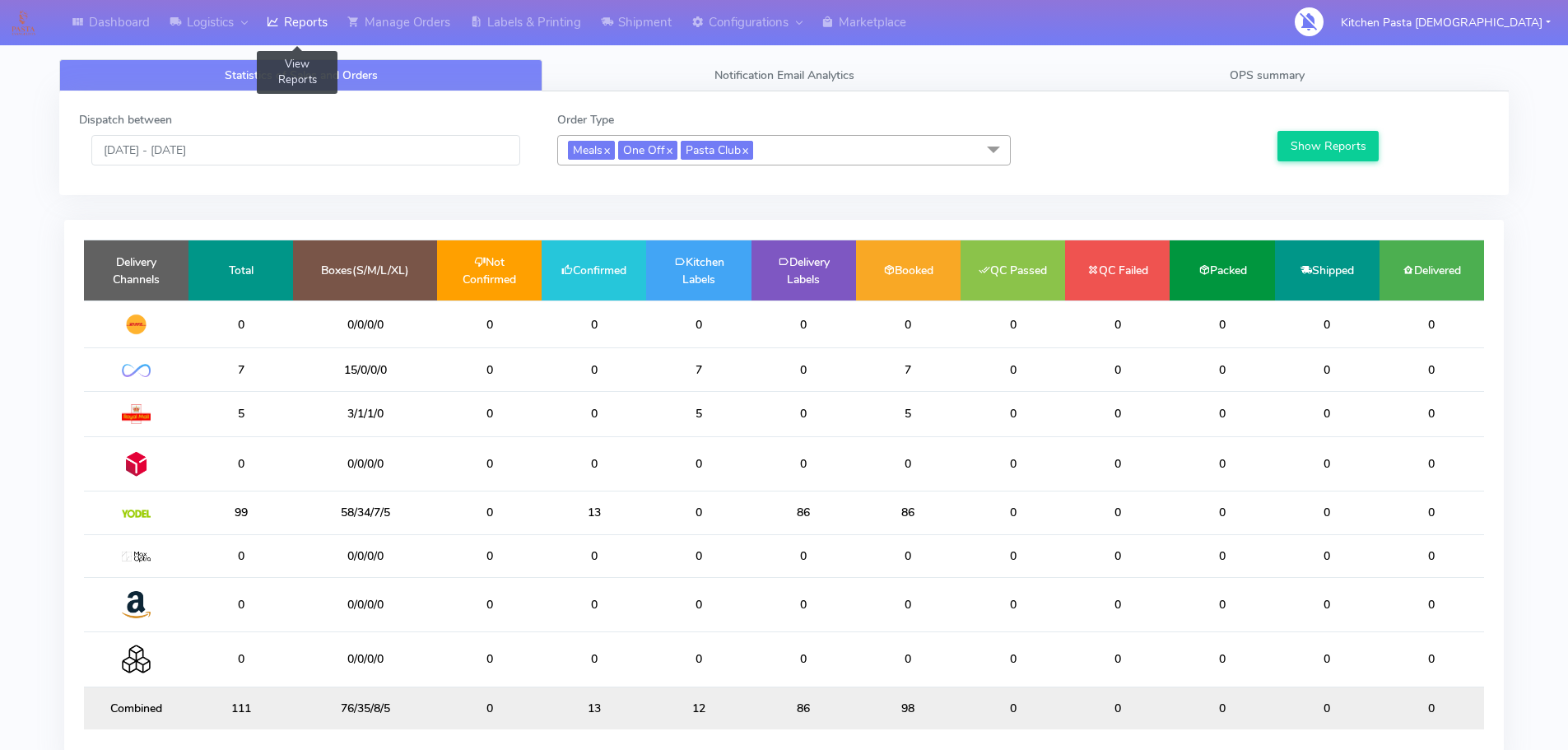
click at [301, 131] on div "Dispatch between 07/10/2025 - 07/10/2025" at bounding box center [305, 138] width 479 height 54
click at [296, 162] on input "[DATE] - [DATE]" at bounding box center [306, 150] width 429 height 31
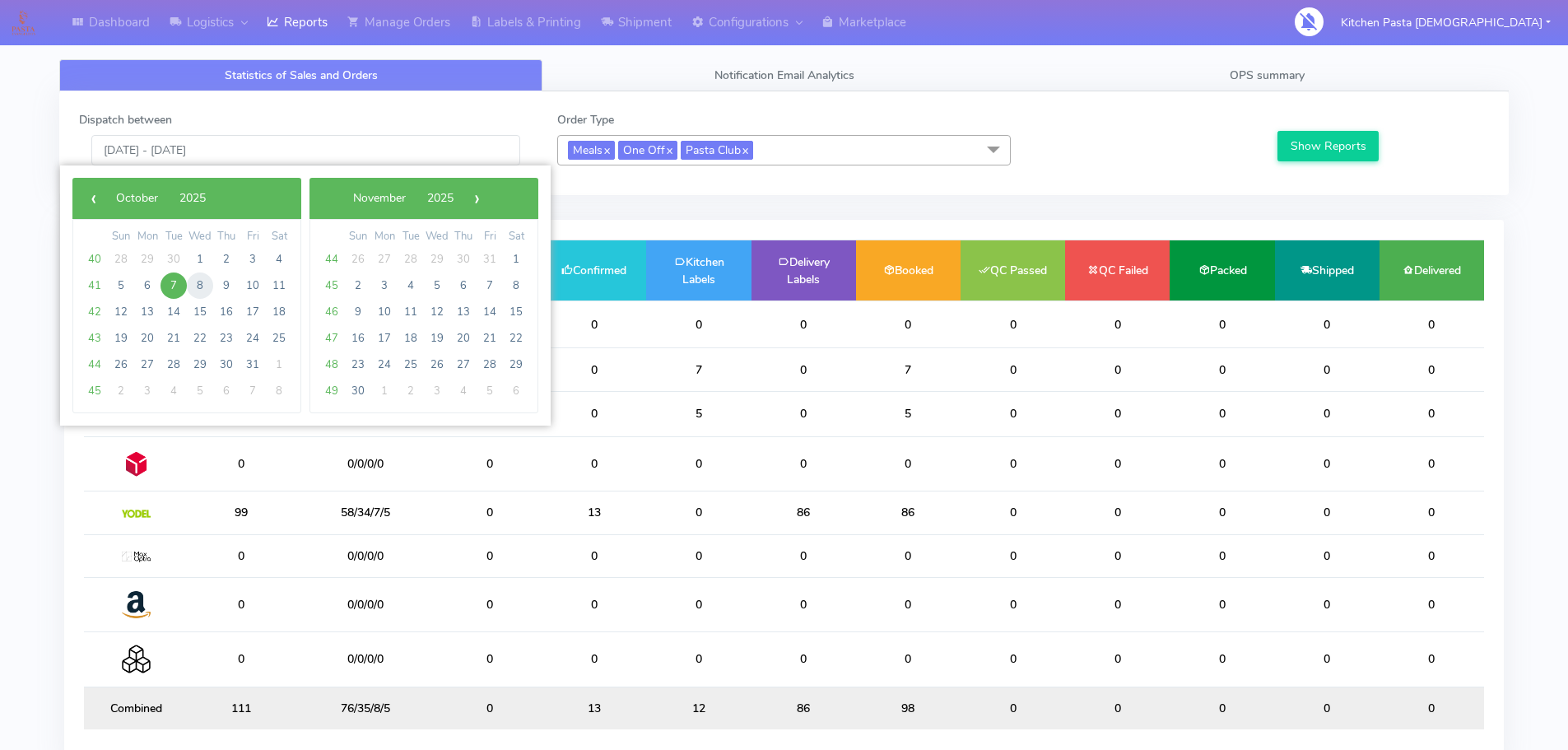
click at [203, 283] on span "8" at bounding box center [200, 285] width 26 height 26
type input "08/10/2025 - 08/10/2025"
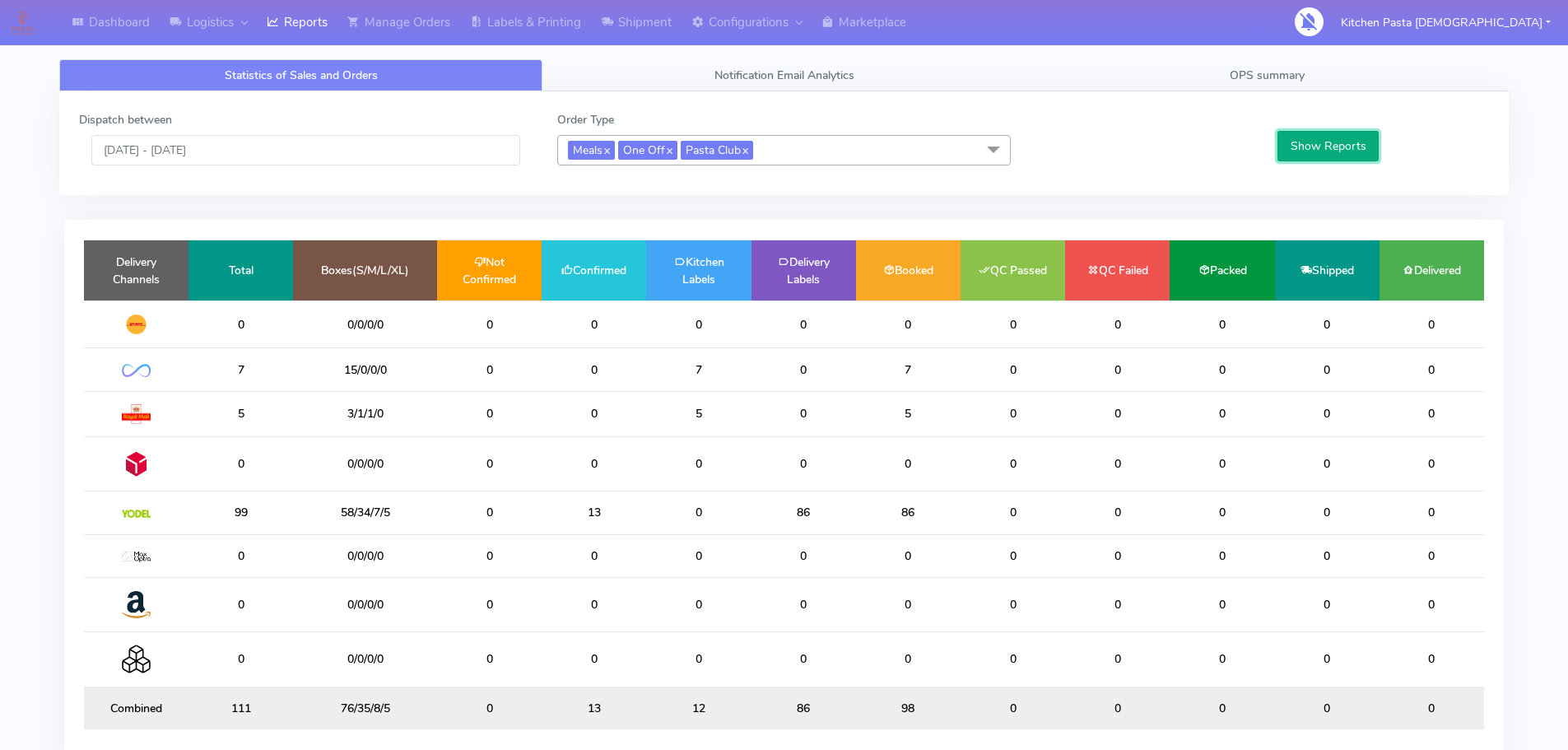
click at [1322, 150] on button "Show Reports" at bounding box center [1328, 146] width 102 height 31
click at [593, 373] on td "21" at bounding box center [594, 369] width 104 height 43
drag, startPoint x: 561, startPoint y: 371, endPoint x: 534, endPoint y: 368, distance: 27.2
click at [534, 368] on tr "21 50/0/0/0 0 21 0 0 0 0 0 0 0 0" at bounding box center [784, 369] width 1400 height 43
